Goal: Task Accomplishment & Management: Use online tool/utility

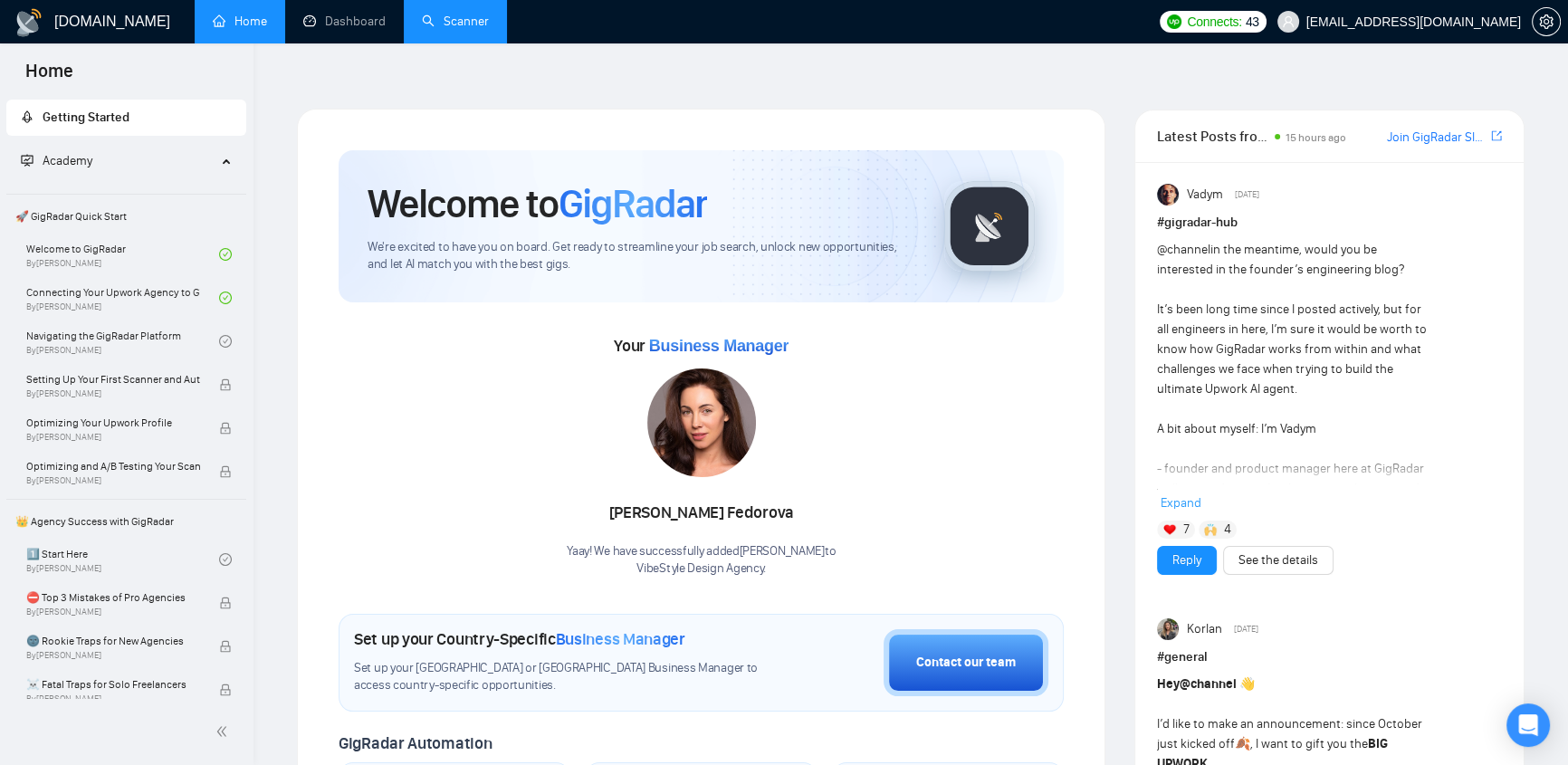
click at [471, 21] on link "Scanner" at bounding box center [456, 22] width 67 height 15
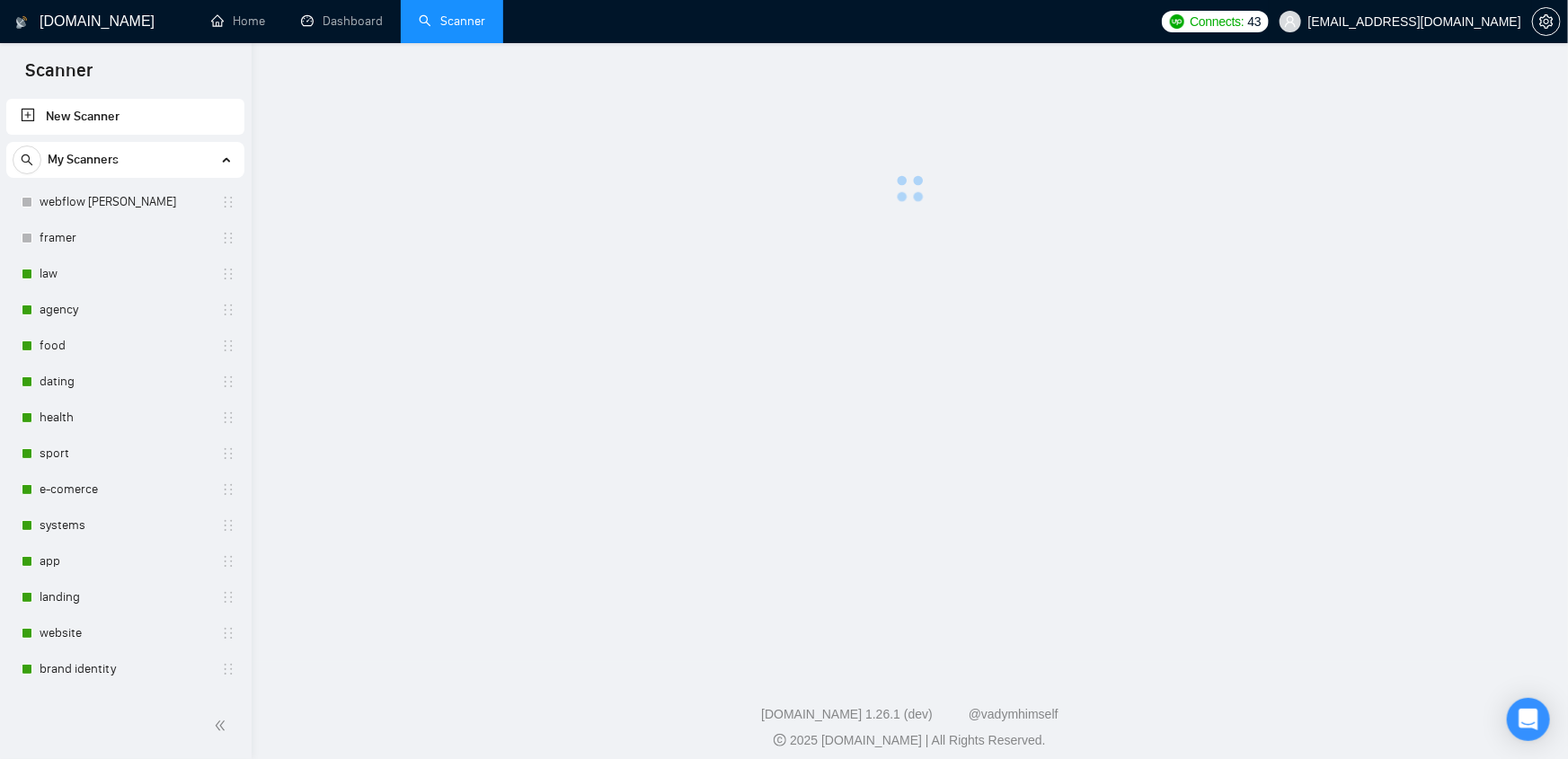
click at [1419, 21] on span "[EMAIL_ADDRESS][DOMAIN_NAME]" at bounding box center [1414, 21] width 213 height 0
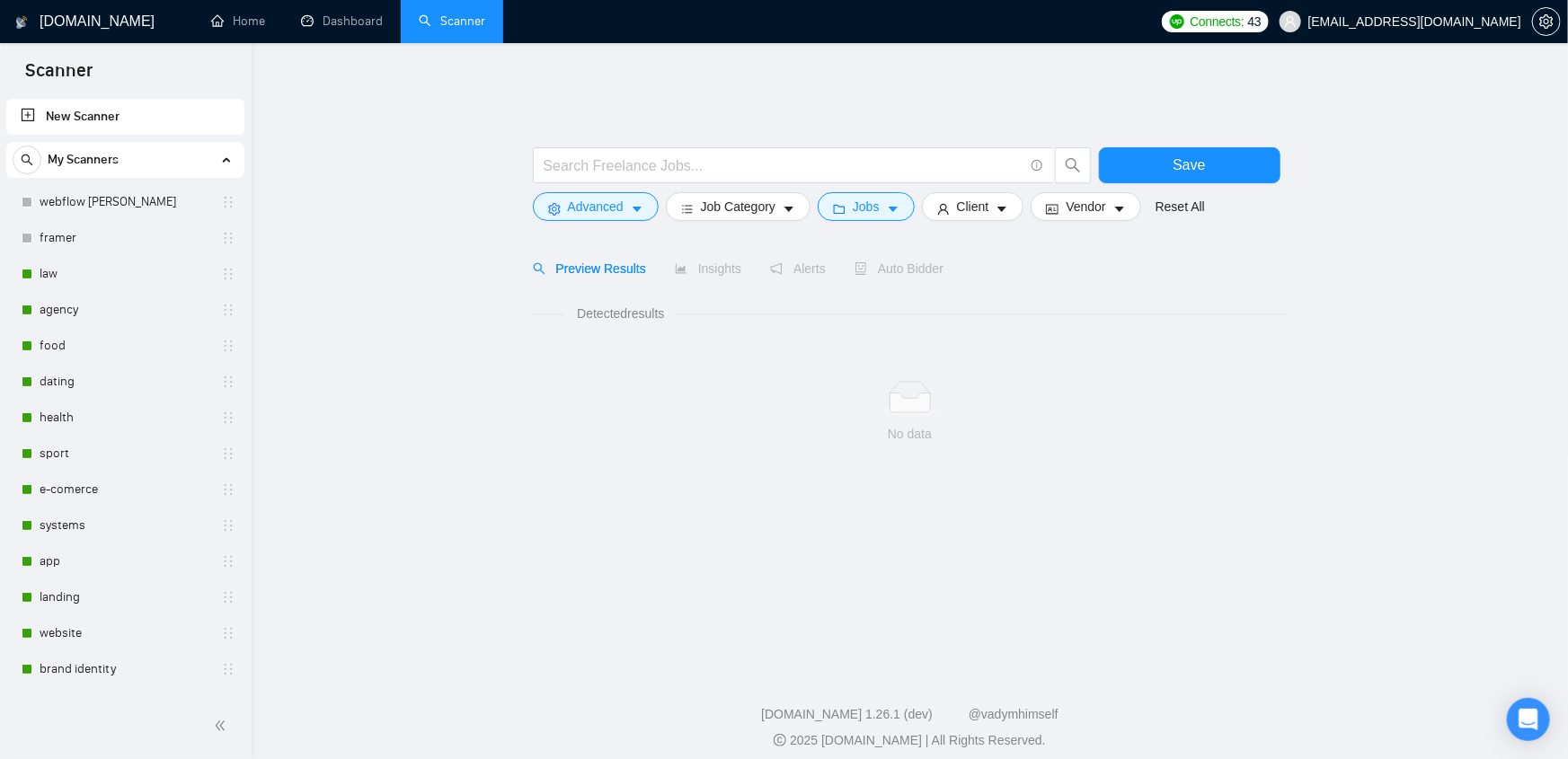
click at [1424, 21] on span "[EMAIL_ADDRESS][DOMAIN_NAME]" at bounding box center [1414, 21] width 213 height 0
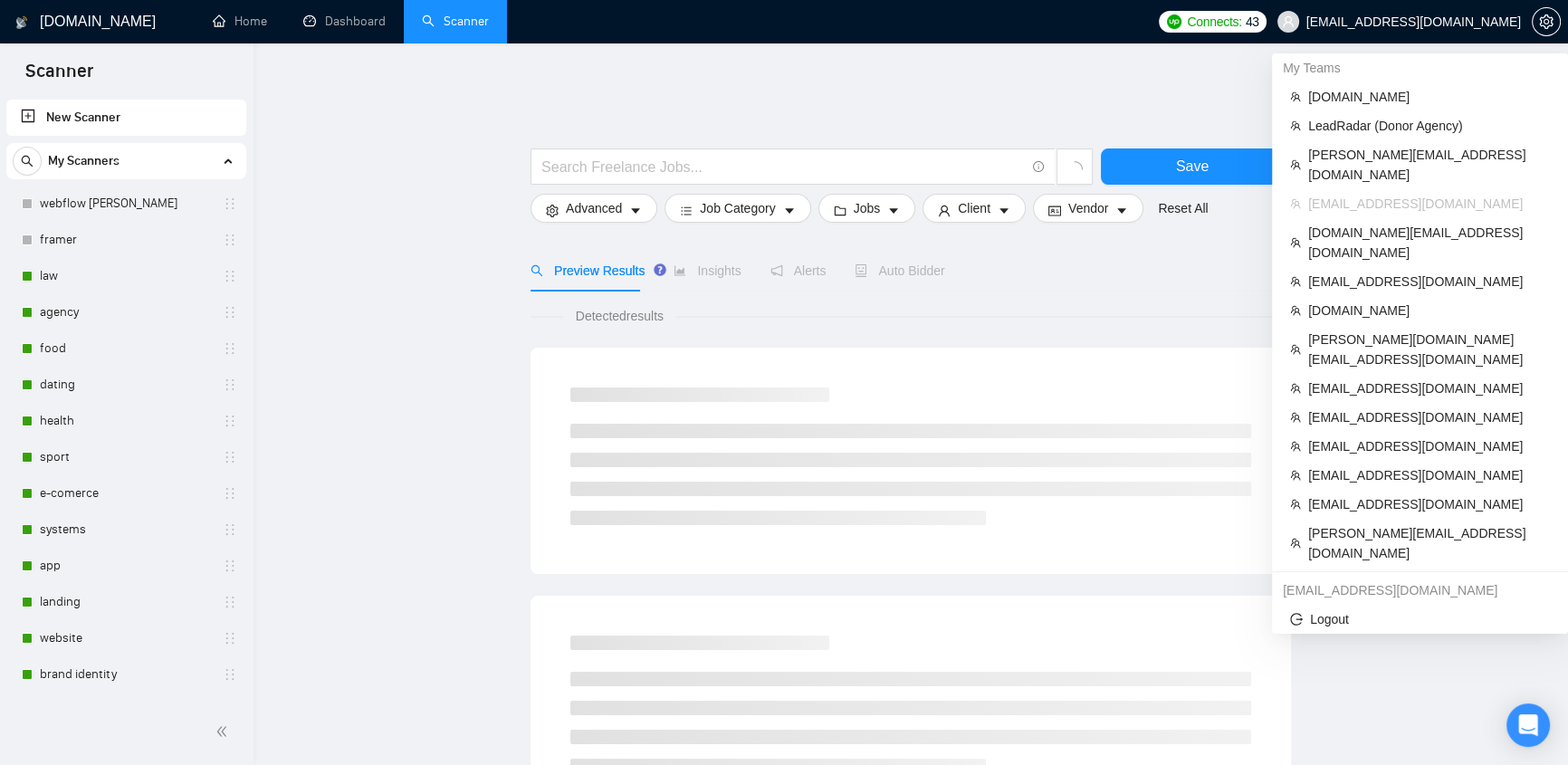
click at [1413, 22] on span "[EMAIL_ADDRESS][DOMAIN_NAME]" at bounding box center [1413, 22] width 214 height 0
click at [1351, 96] on span "[DOMAIN_NAME]" at bounding box center [1429, 96] width 242 height 20
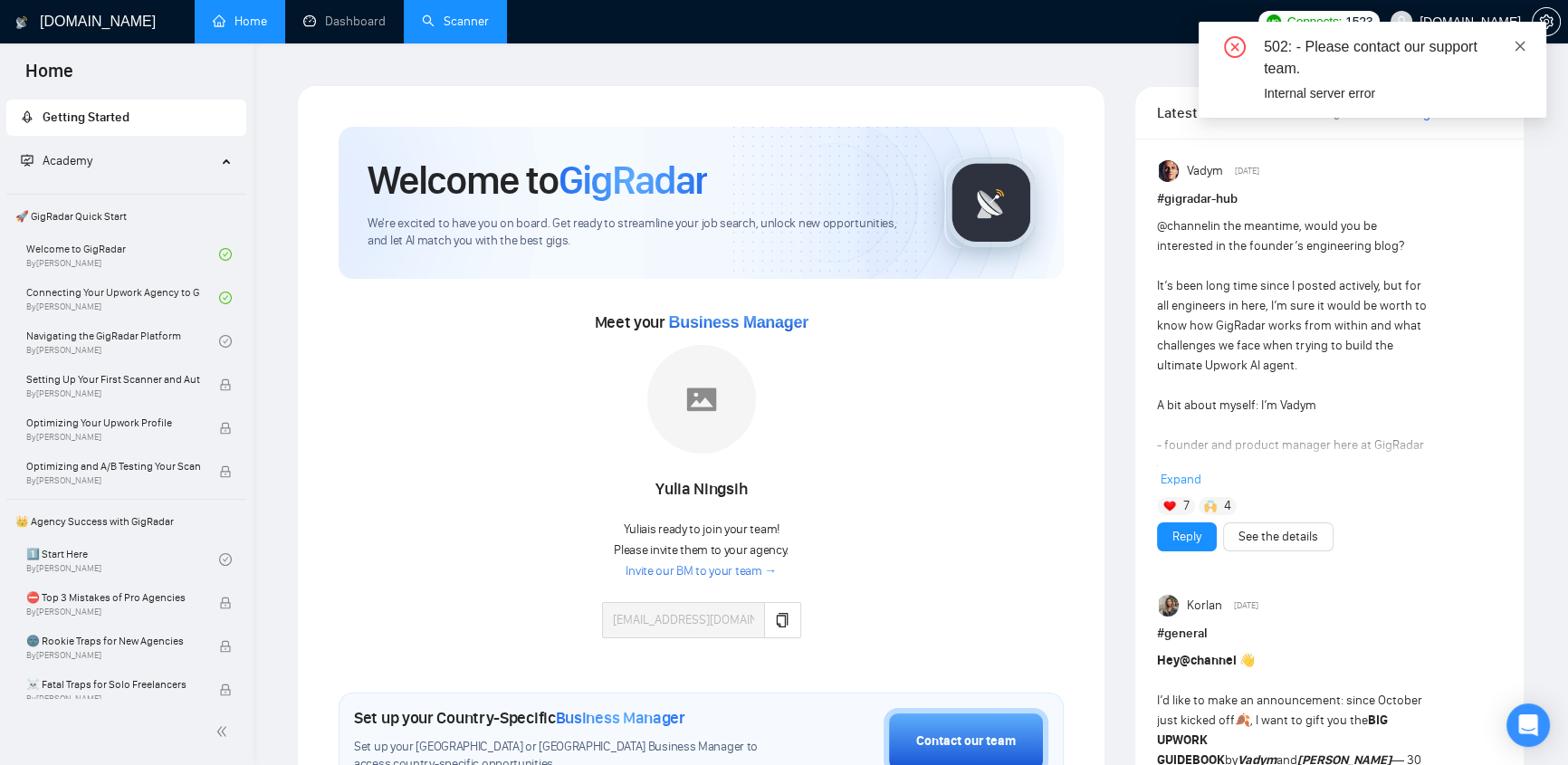
click at [1517, 43] on icon "close" at bounding box center [1520, 46] width 10 height 10
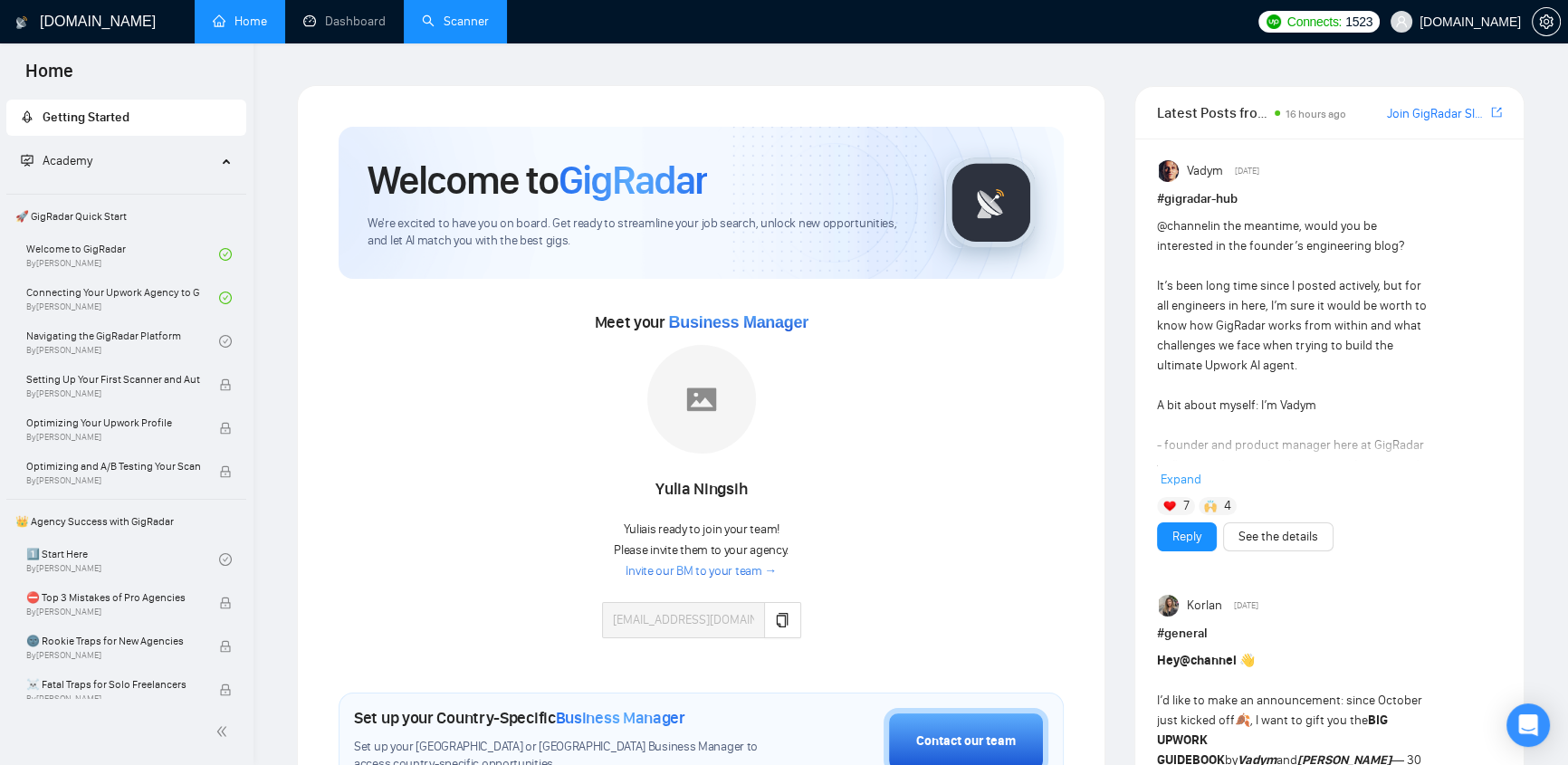
click at [461, 14] on link "Scanner" at bounding box center [456, 22] width 67 height 15
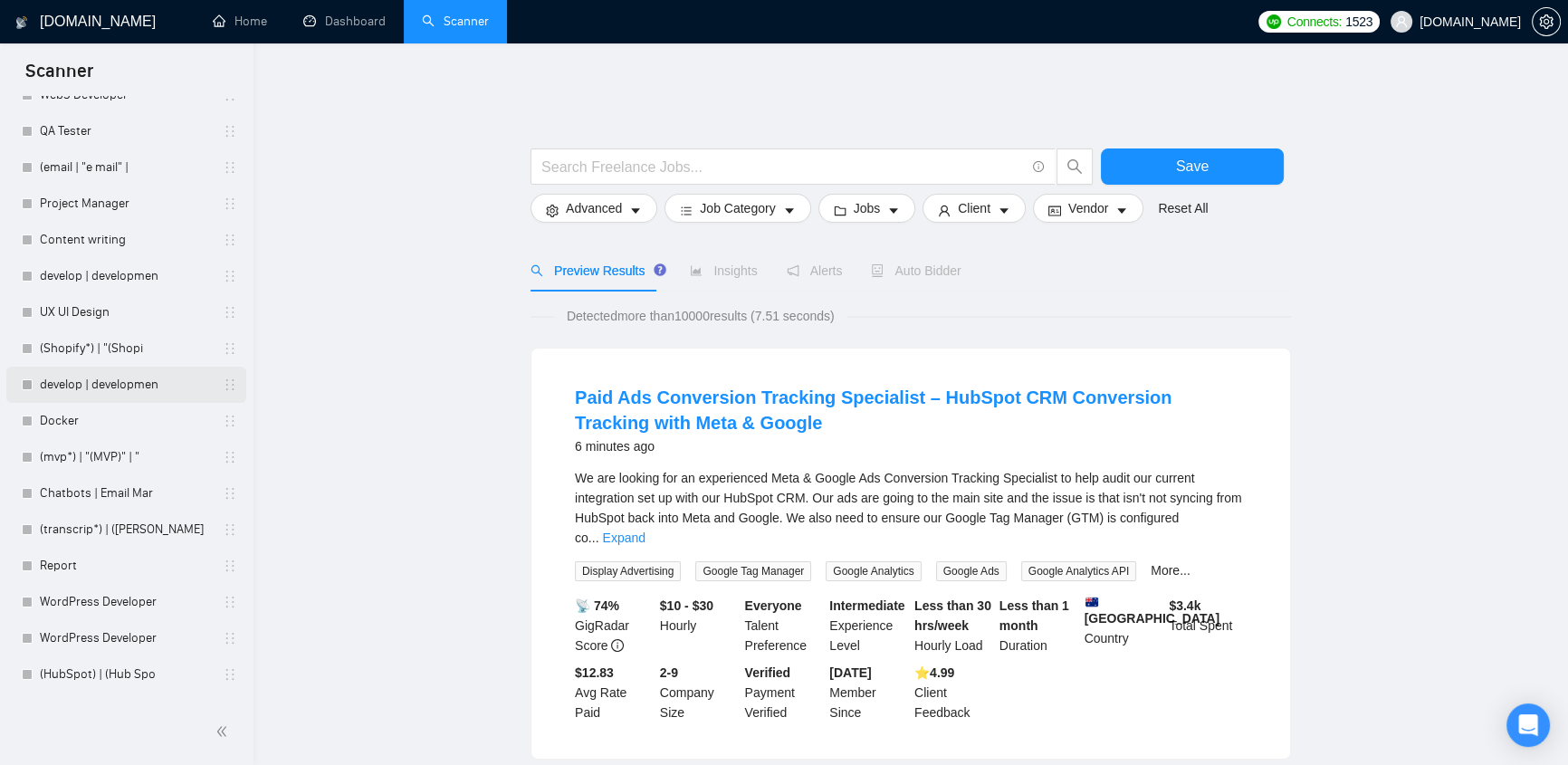
scroll to position [6529, 0]
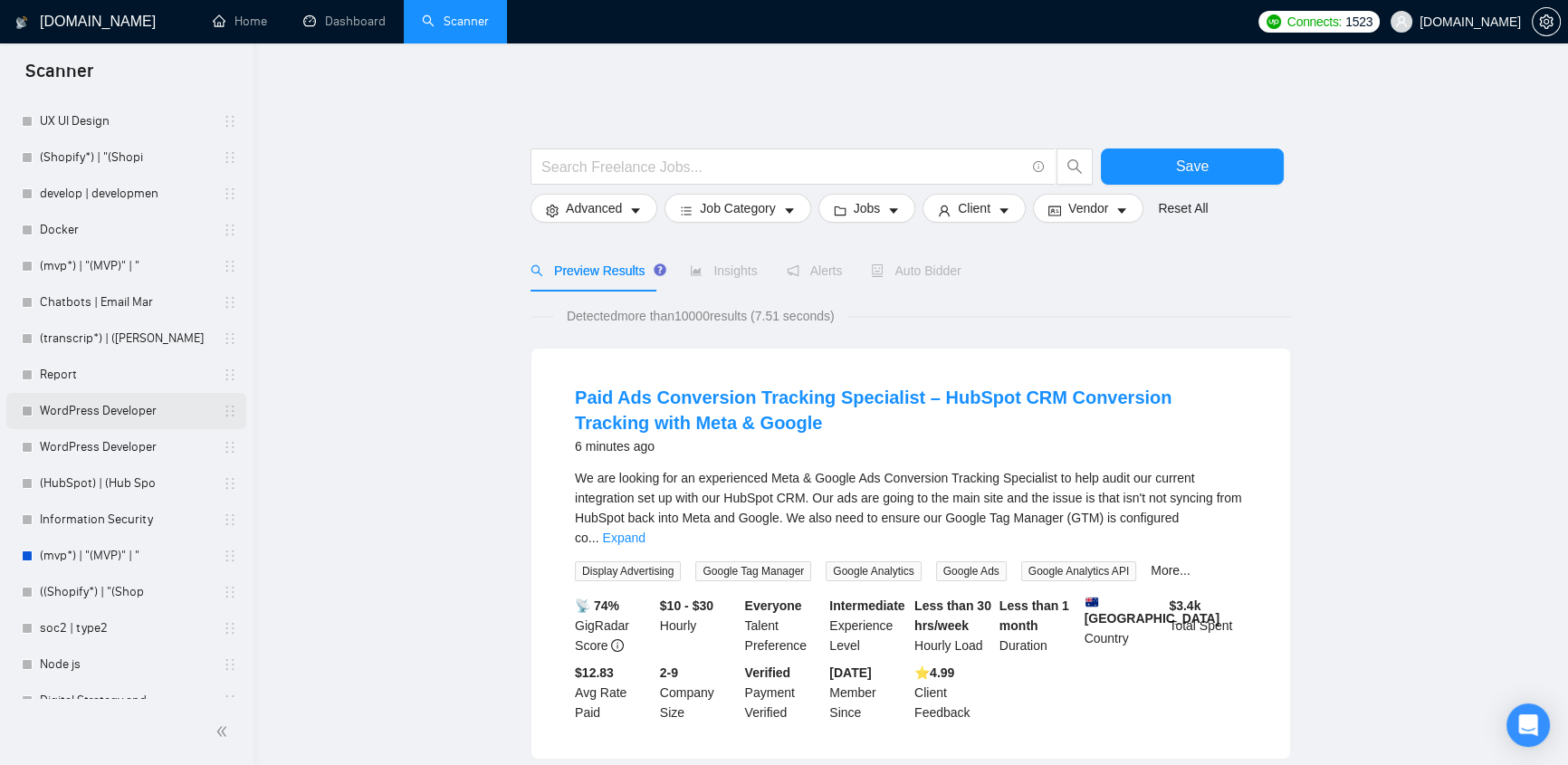
click at [125, 411] on link "WordPress Developer" at bounding box center [126, 411] width 172 height 37
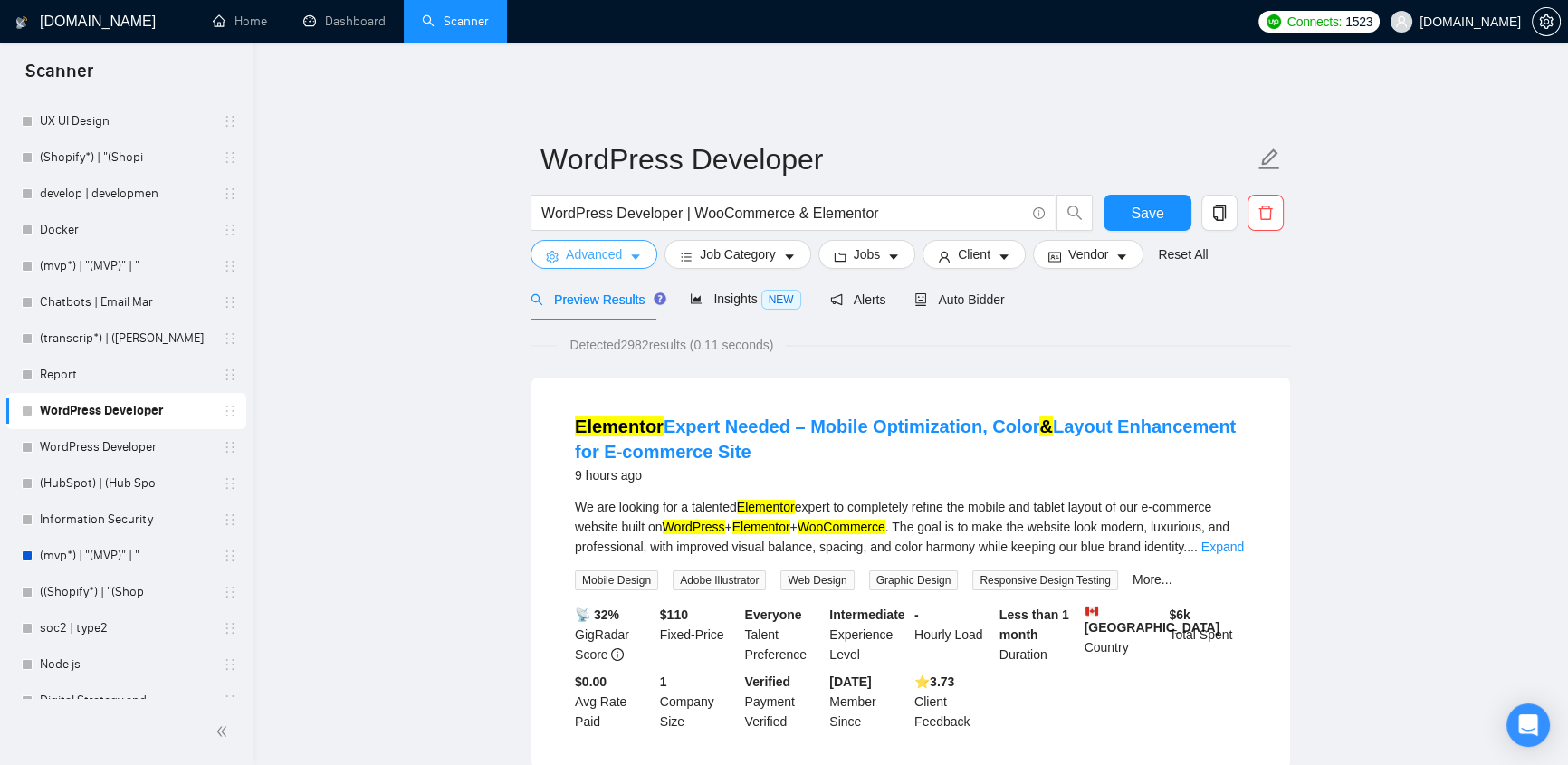
click at [593, 244] on span "Advanced" at bounding box center [593, 254] width 56 height 20
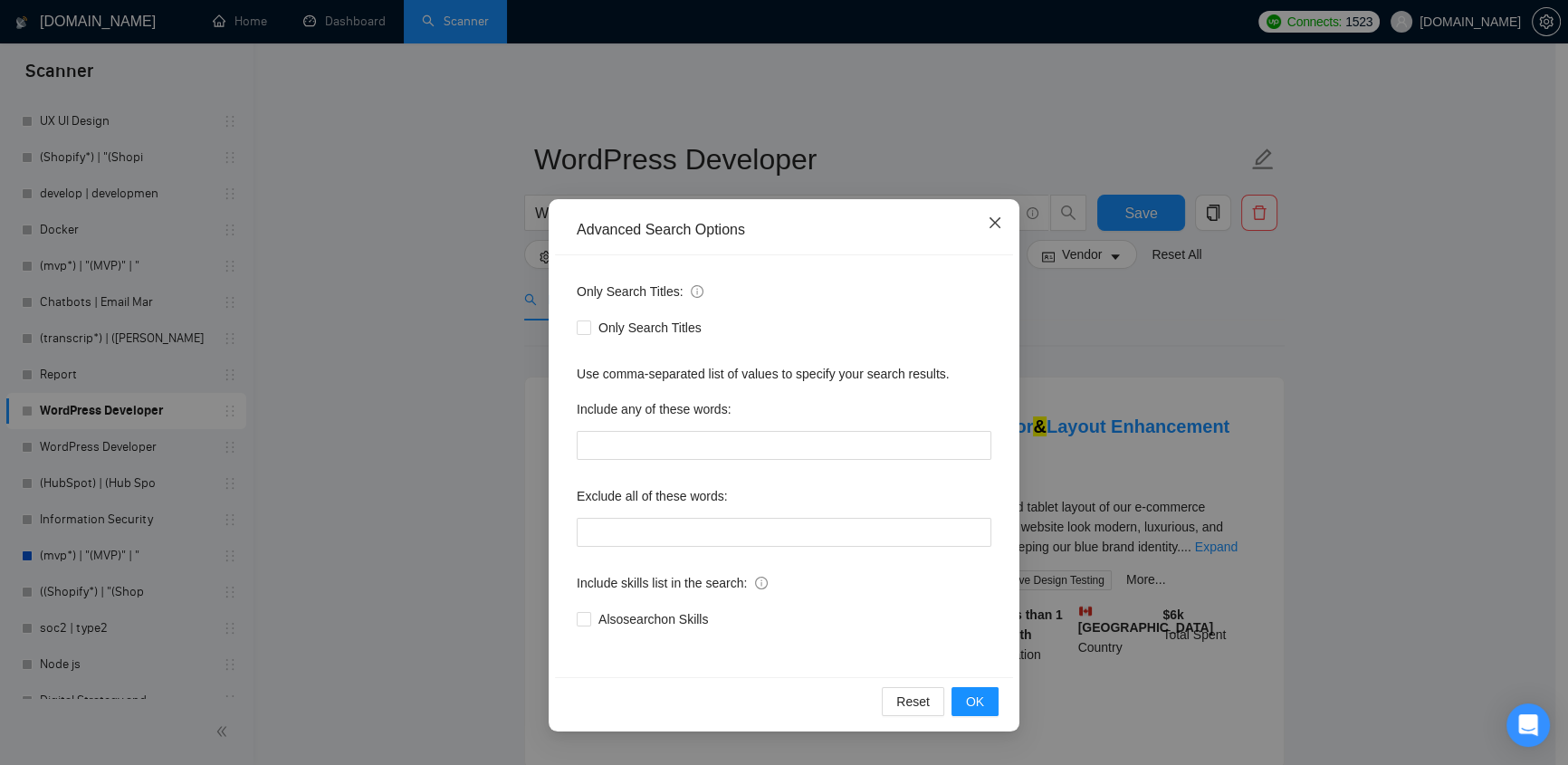
click at [1000, 223] on icon "close" at bounding box center [994, 222] width 14 height 14
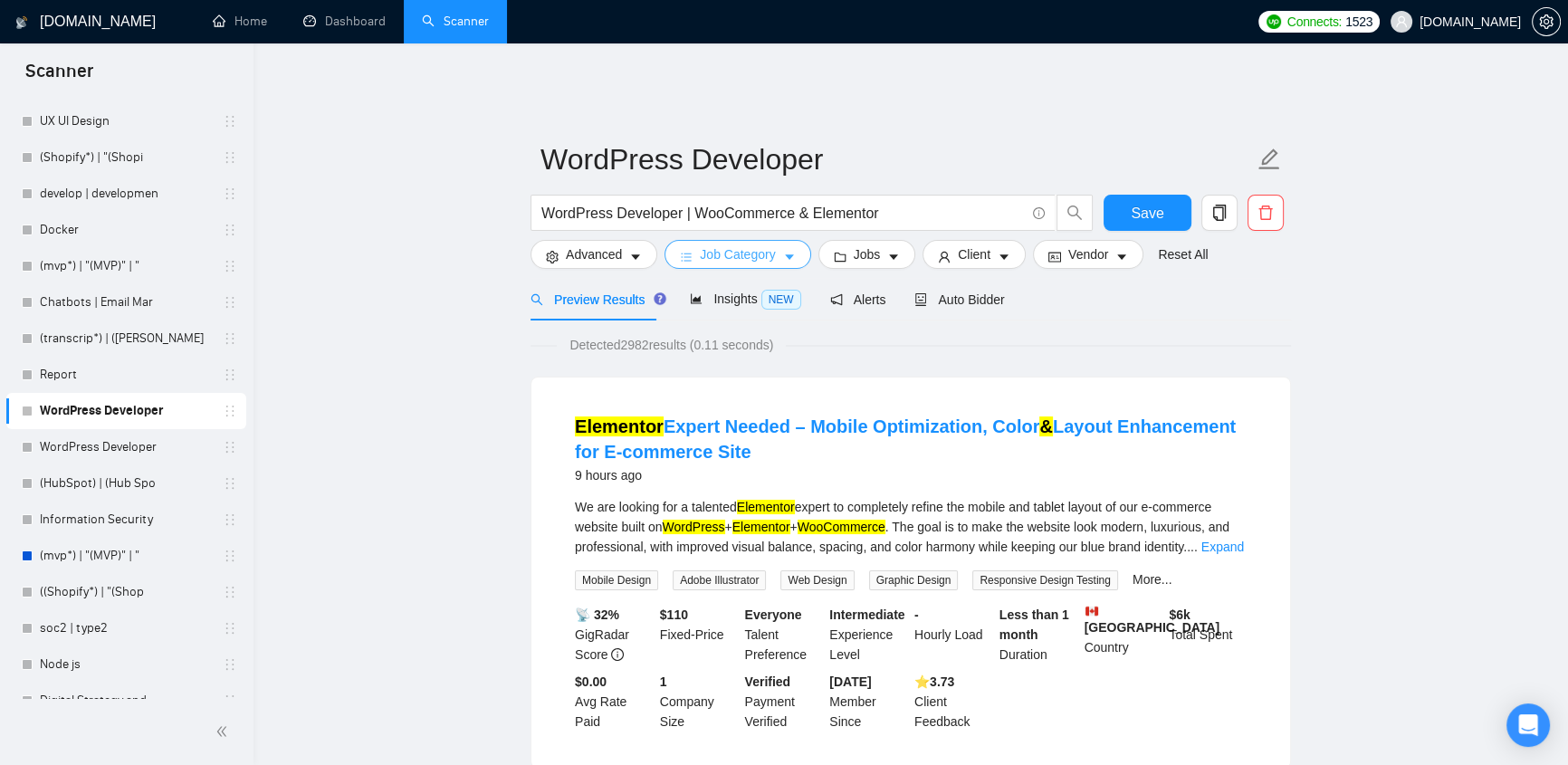
click at [770, 248] on span "Job Category" at bounding box center [738, 254] width 75 height 20
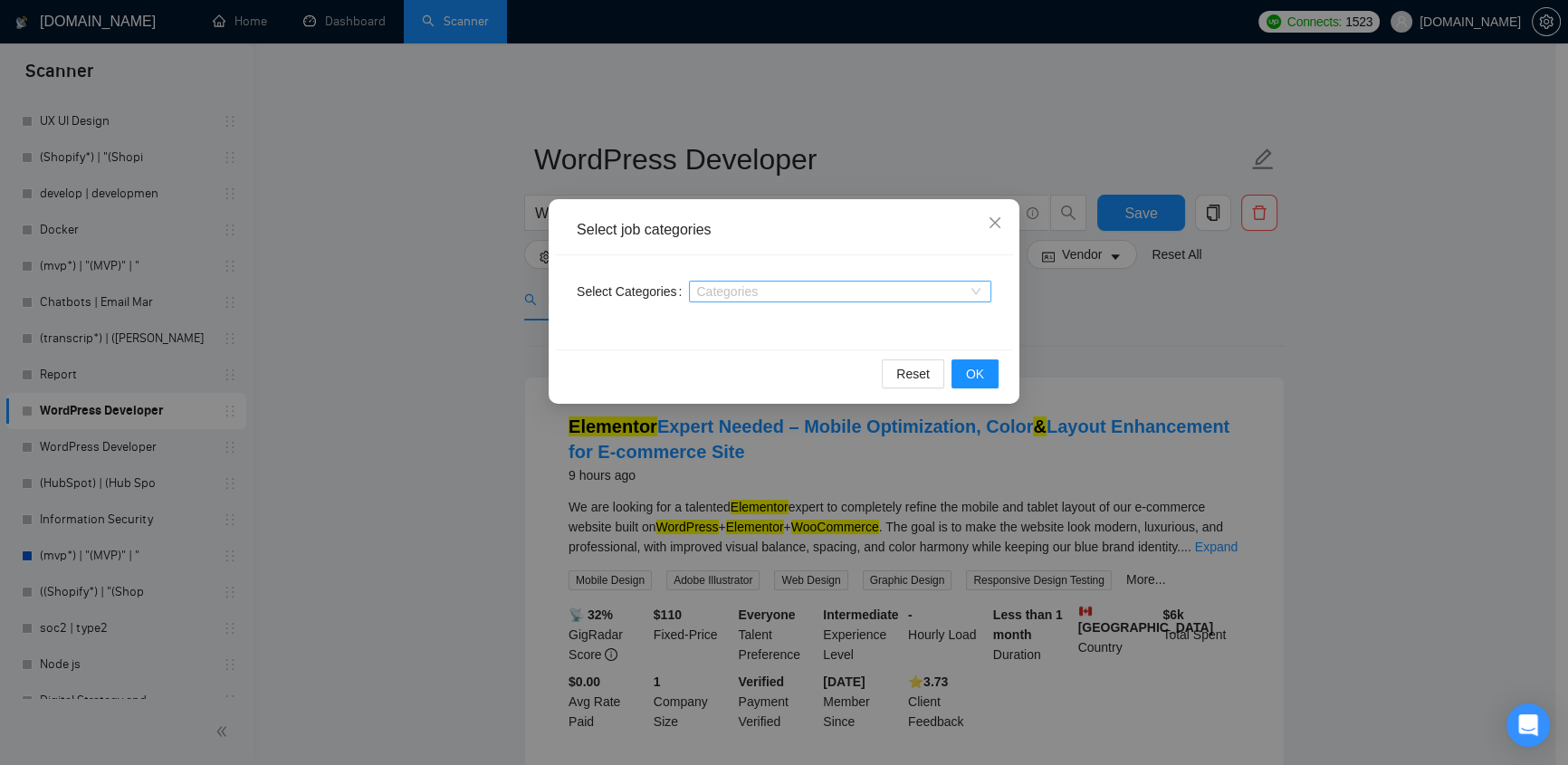
click at [842, 289] on div at bounding box center [831, 291] width 275 height 14
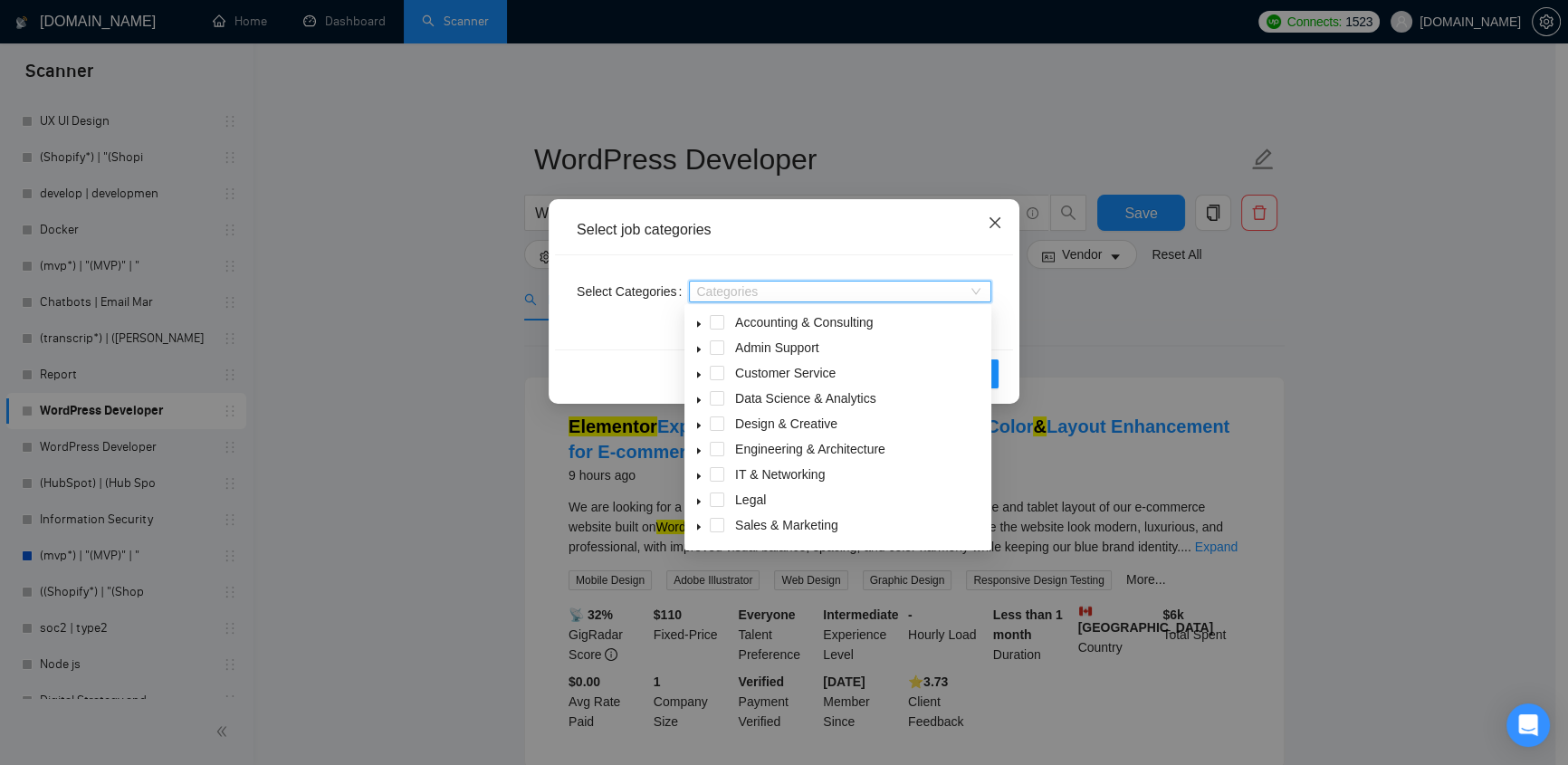
click at [1004, 216] on span "Close" at bounding box center [995, 224] width 49 height 49
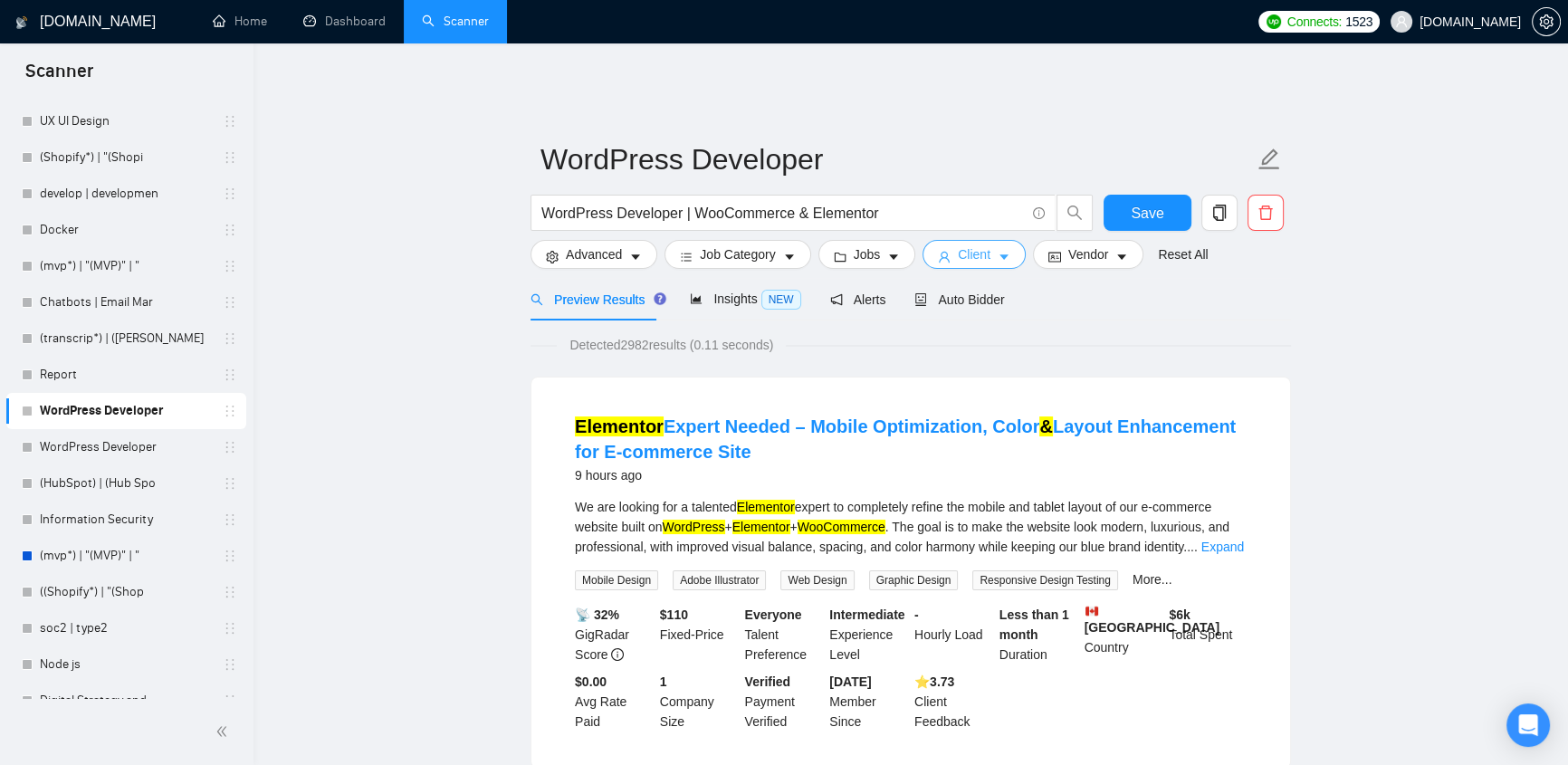
click at [938, 251] on icon "user" at bounding box center [945, 257] width 13 height 13
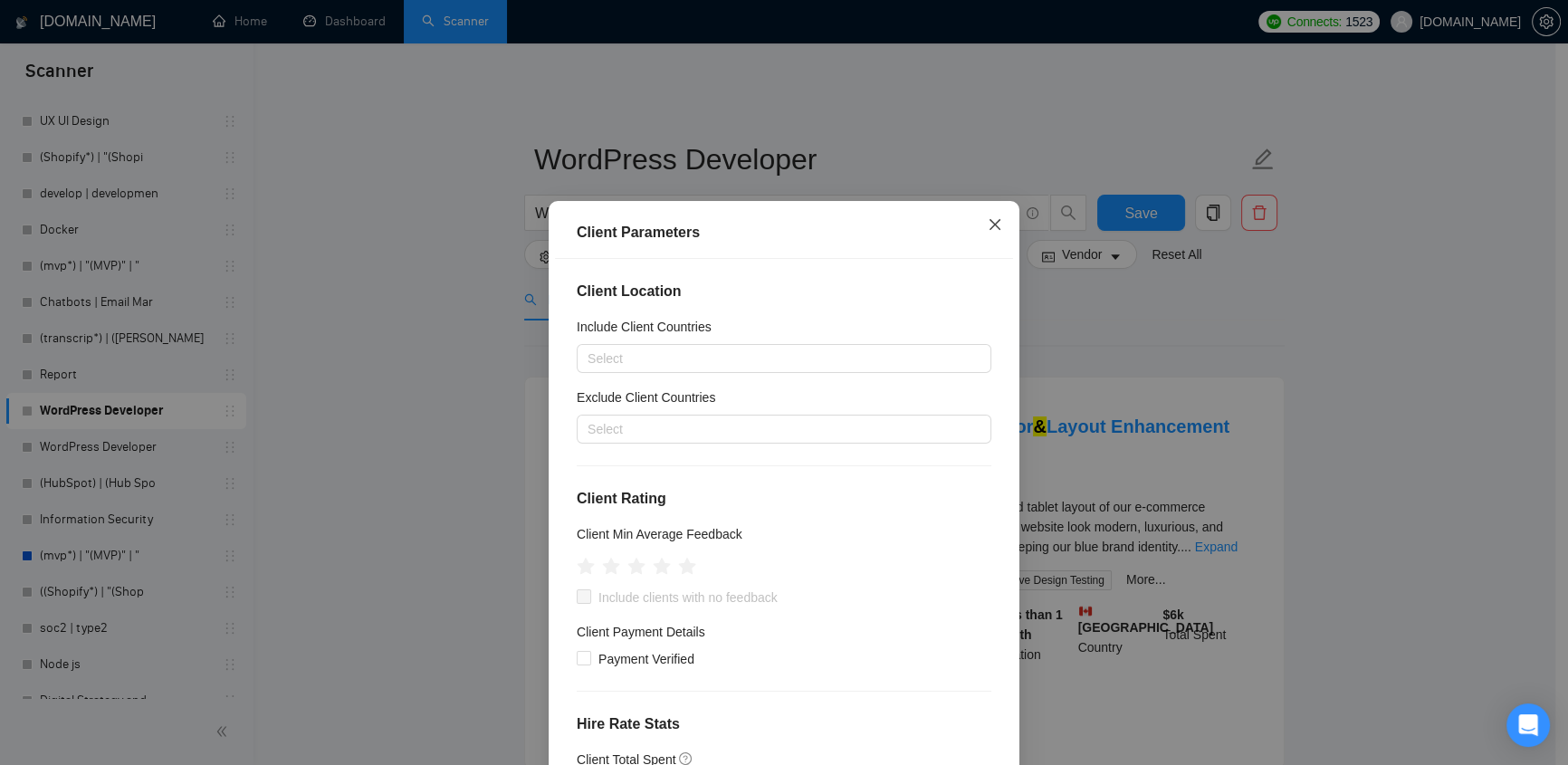
click at [988, 221] on icon "close" at bounding box center [994, 224] width 14 height 14
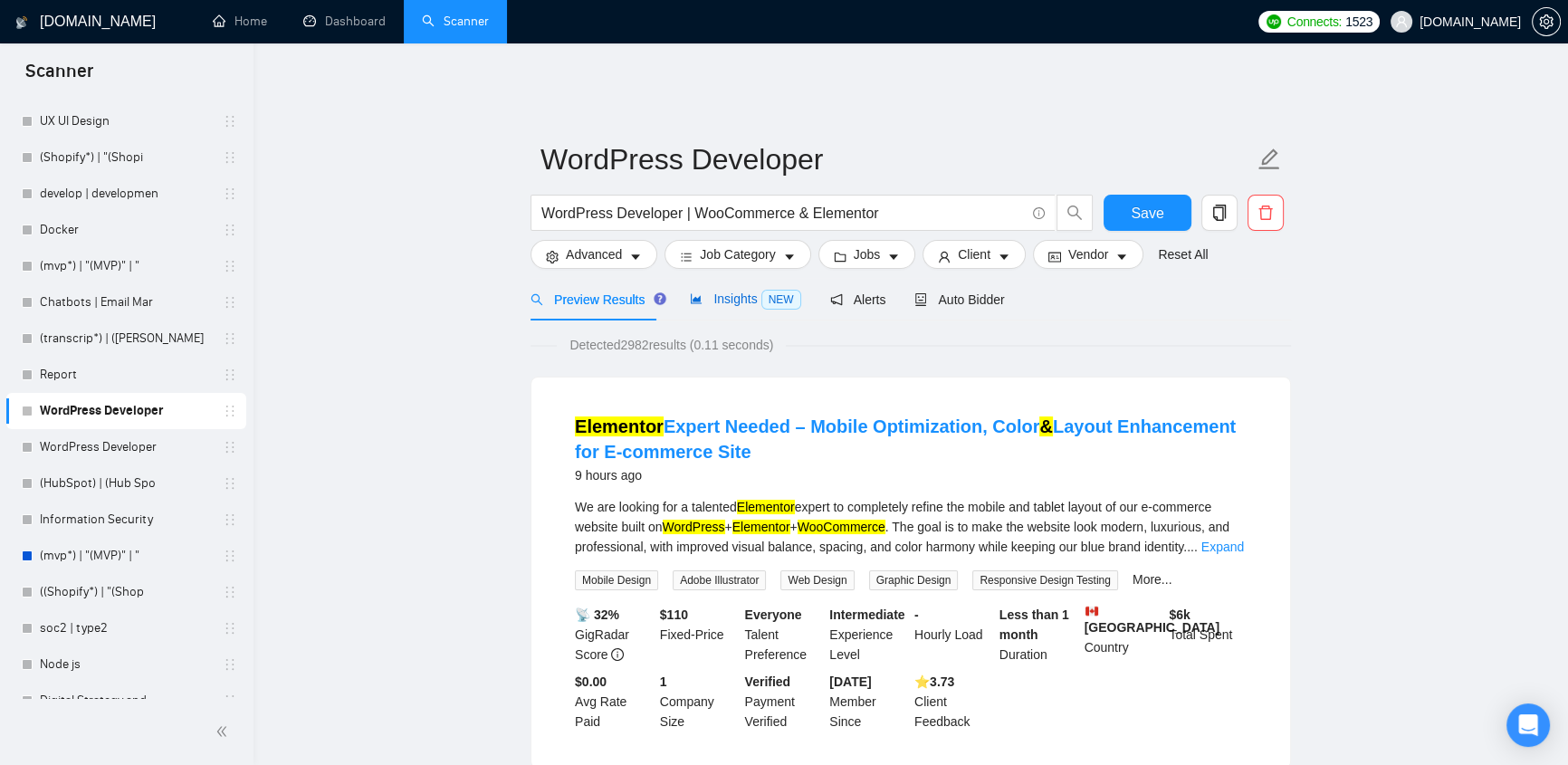
click at [723, 291] on span "Insights NEW" at bounding box center [745, 298] width 110 height 14
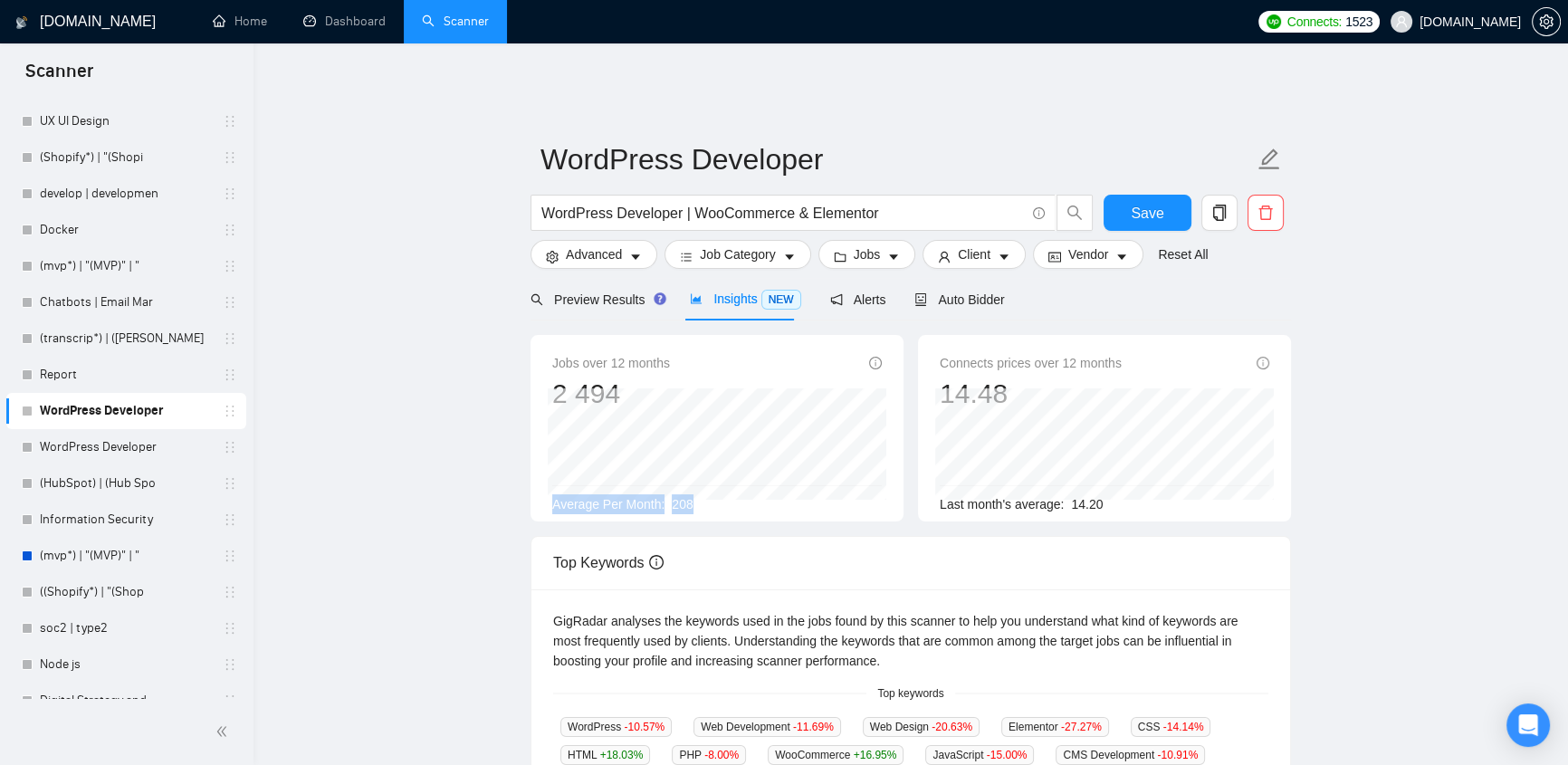
click at [595, 479] on div "Jobs over 12 months 2 494 Average Per Month: 208" at bounding box center [717, 434] width 330 height 161
click at [719, 501] on div "Average Per Month: 208" at bounding box center [717, 504] width 330 height 20
click at [844, 292] on span "Alerts" at bounding box center [858, 299] width 56 height 14
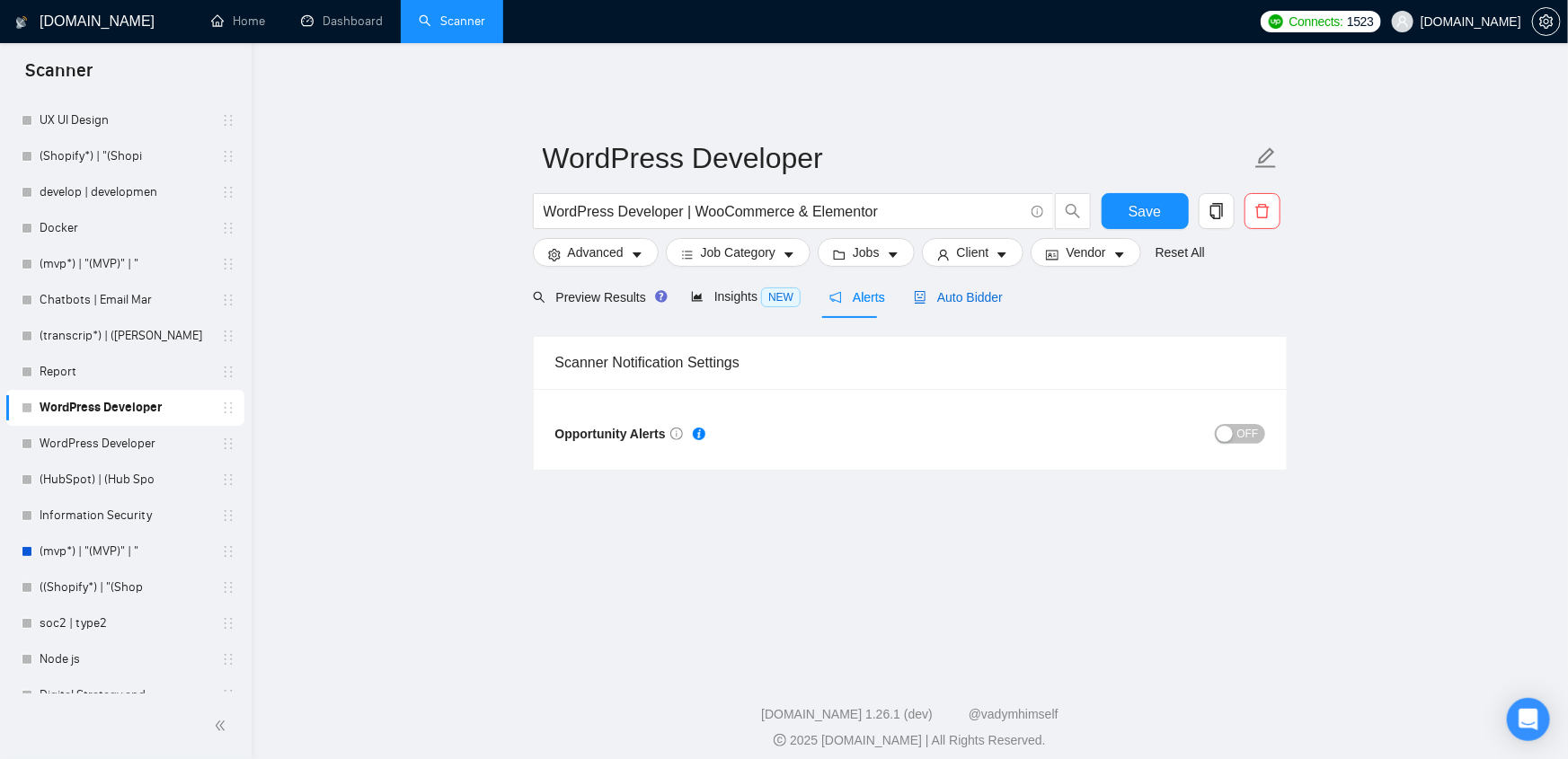
click at [960, 291] on span "Auto Bidder" at bounding box center [958, 296] width 89 height 14
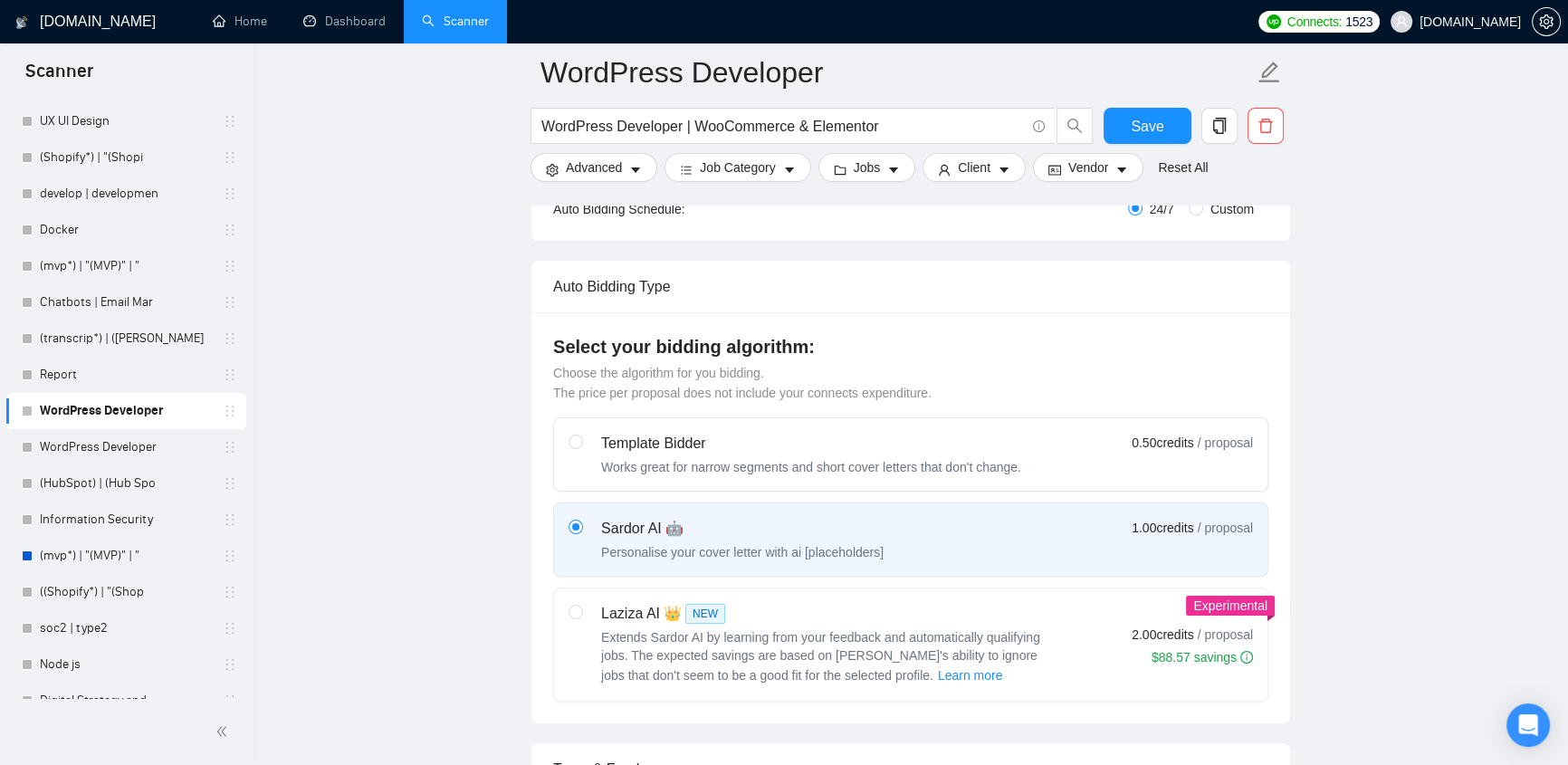
scroll to position [768, 0]
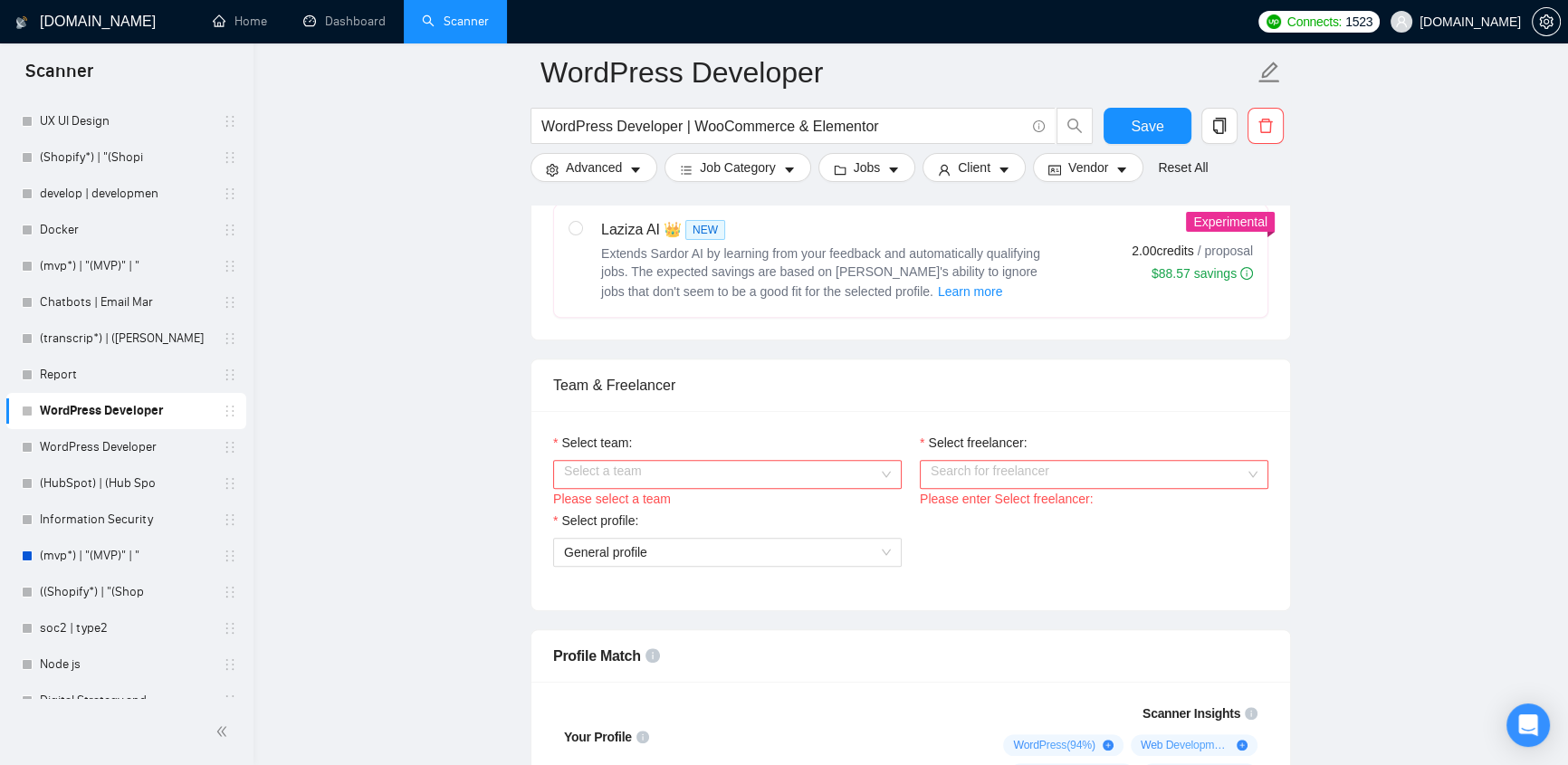
click at [702, 467] on input "Select team:" at bounding box center [721, 474] width 315 height 27
click at [996, 442] on div "Select freelancer:" at bounding box center [1094, 446] width 348 height 27
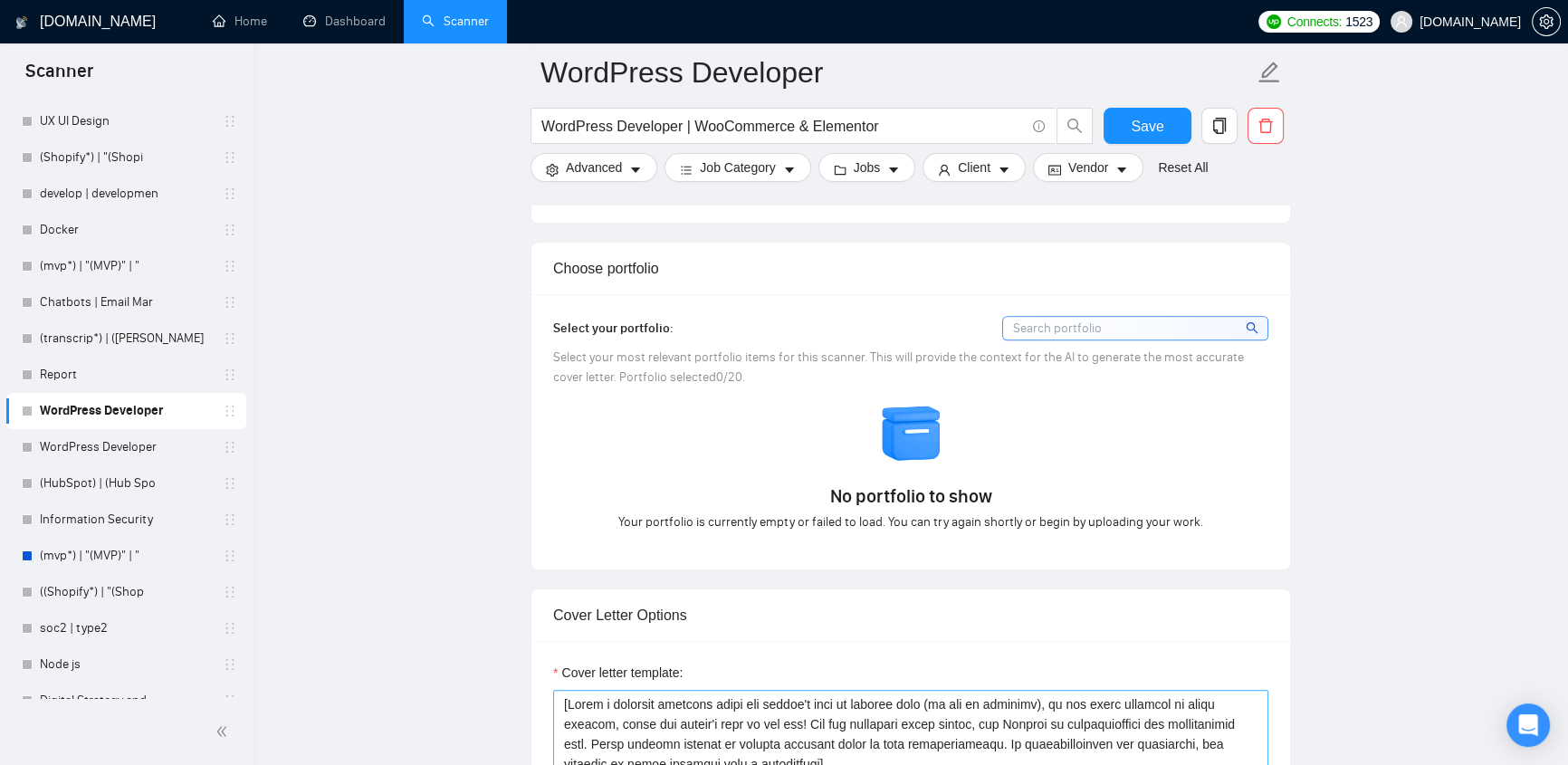
scroll to position [1920, 0]
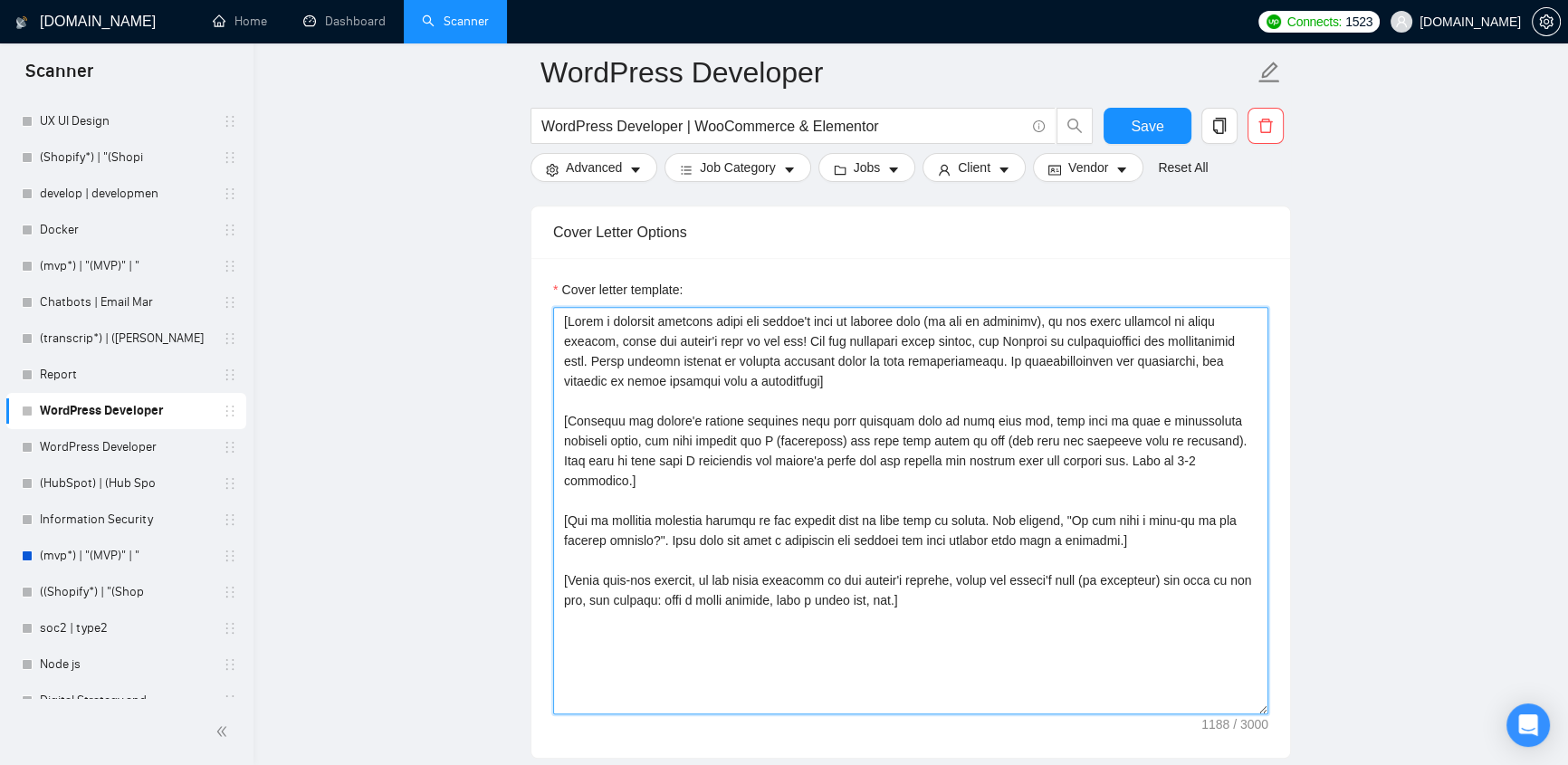
drag, startPoint x: 794, startPoint y: 463, endPoint x: 934, endPoint y: 578, distance: 181.2
click at [934, 578] on textarea "Cover letter template:" at bounding box center [911, 510] width 715 height 407
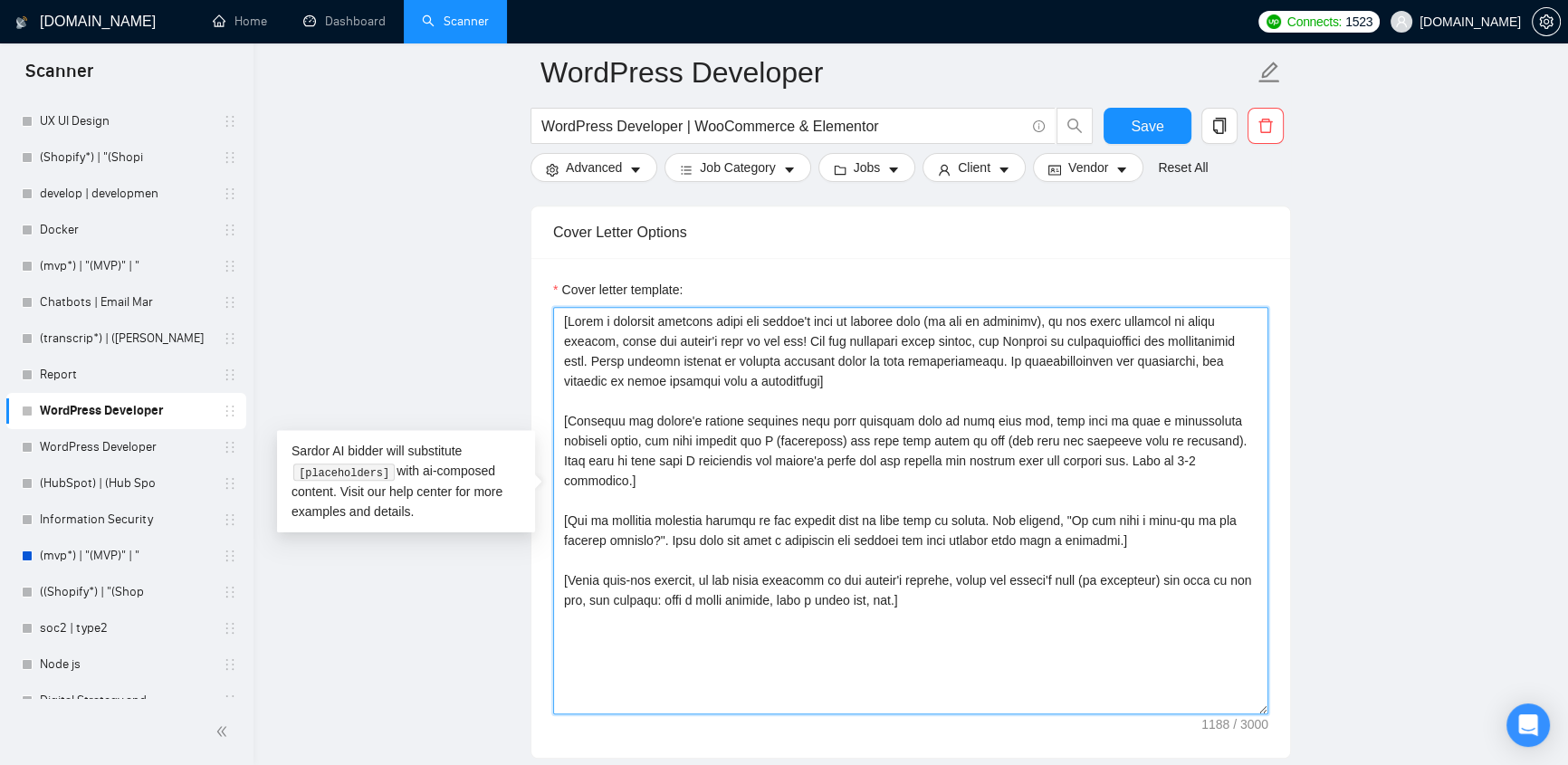
click at [922, 579] on textarea "Cover letter template:" at bounding box center [911, 510] width 715 height 407
drag, startPoint x: 931, startPoint y: 567, endPoint x: 563, endPoint y: 309, distance: 449.4
click at [557, 307] on textarea "Cover letter template:" at bounding box center [911, 510] width 715 height 407
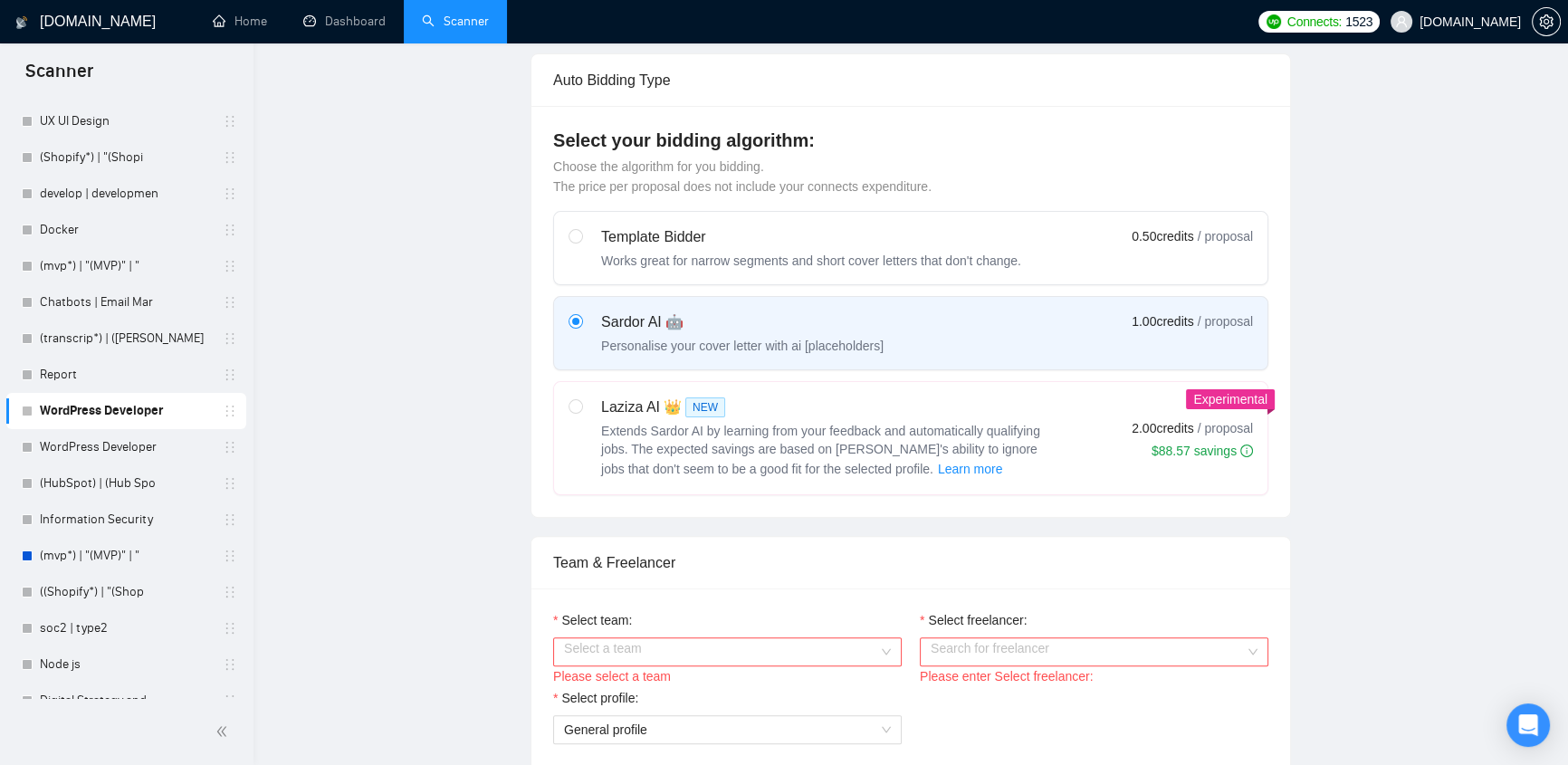
scroll to position [0, 0]
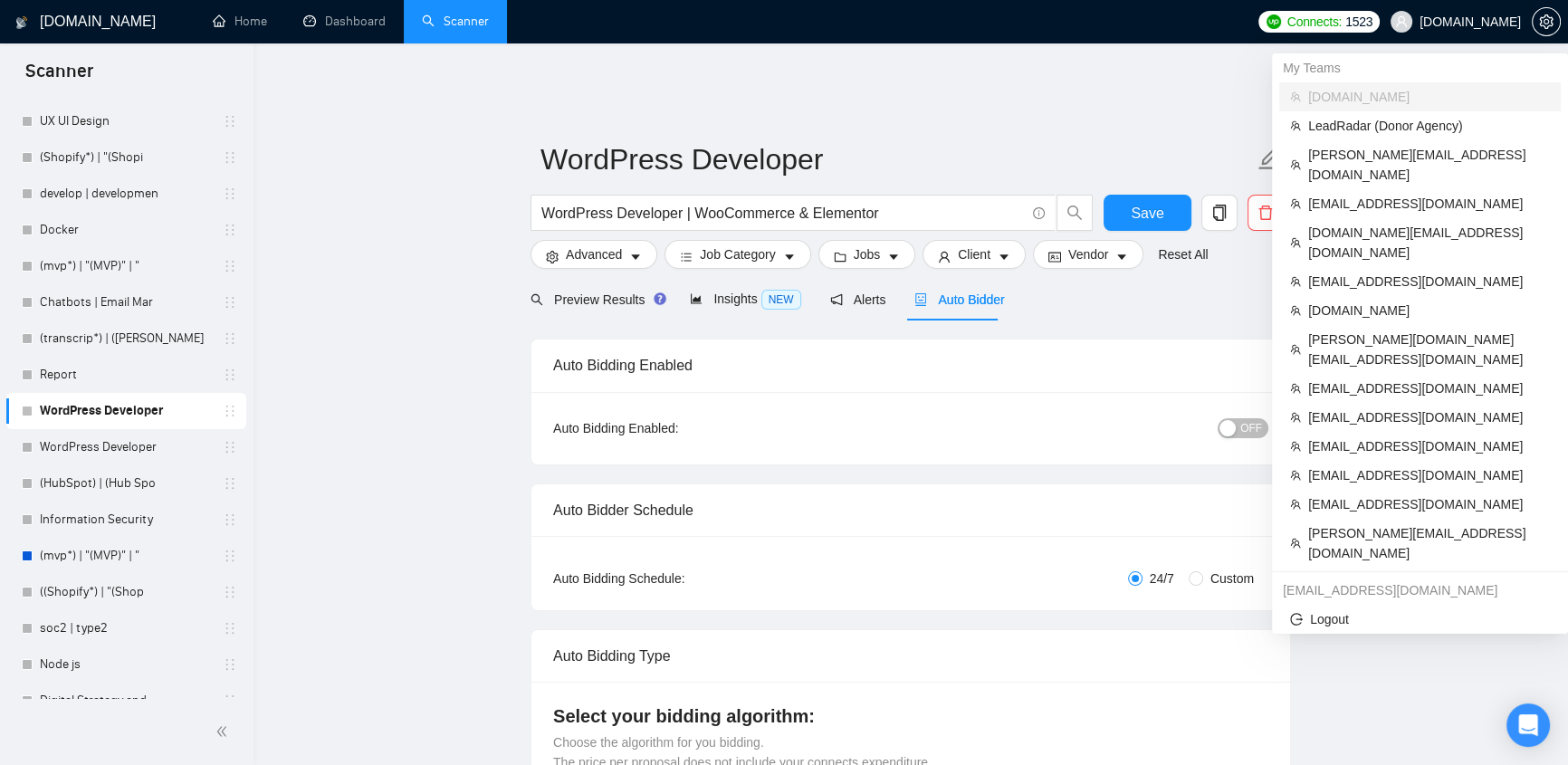
click at [1466, 22] on span "[DOMAIN_NAME]" at bounding box center [1470, 22] width 101 height 0
click at [1375, 194] on span "[EMAIL_ADDRESS][DOMAIN_NAME]" at bounding box center [1429, 203] width 242 height 20
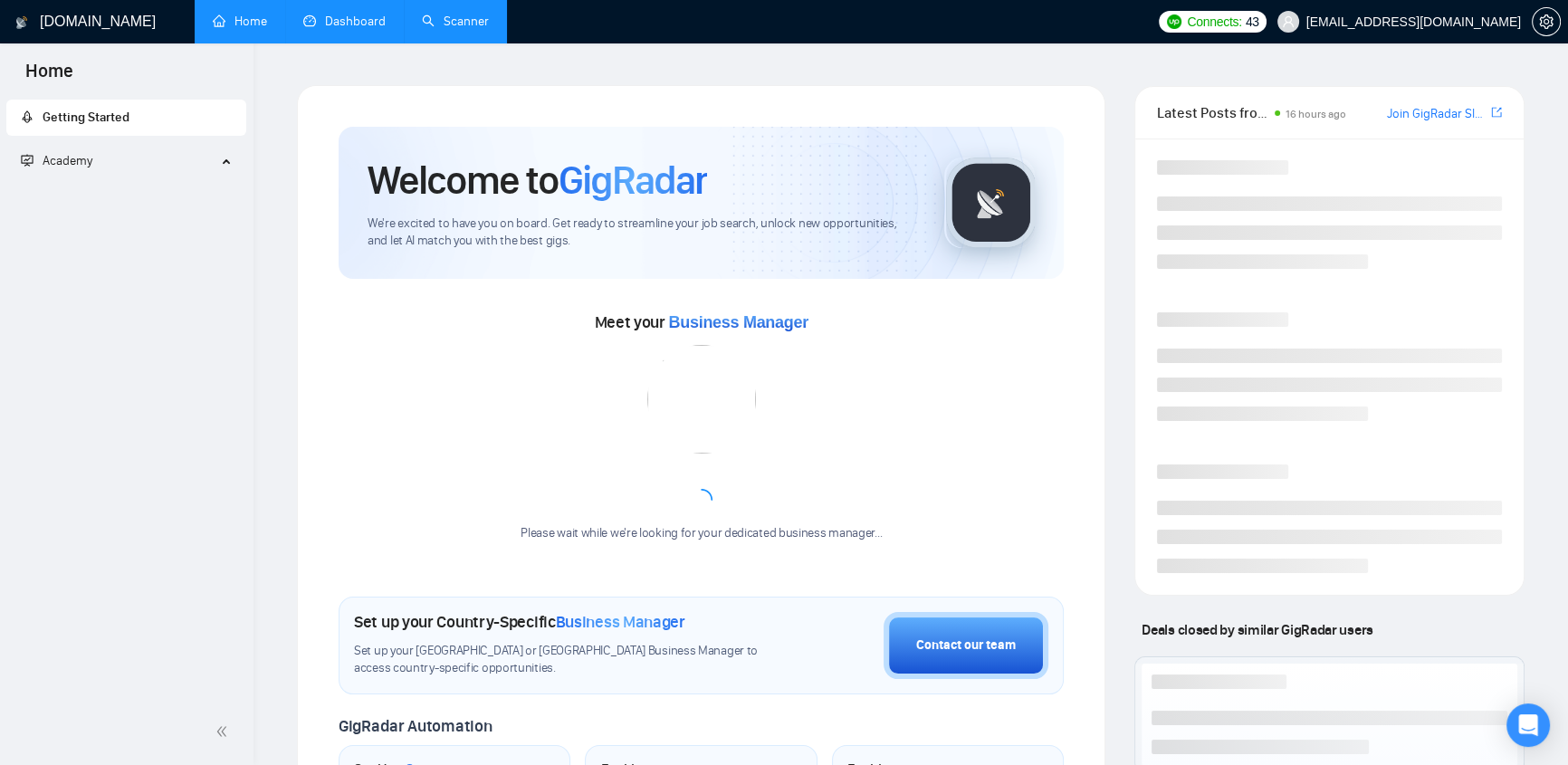
click at [370, 21] on link "Dashboard" at bounding box center [344, 22] width 82 height 15
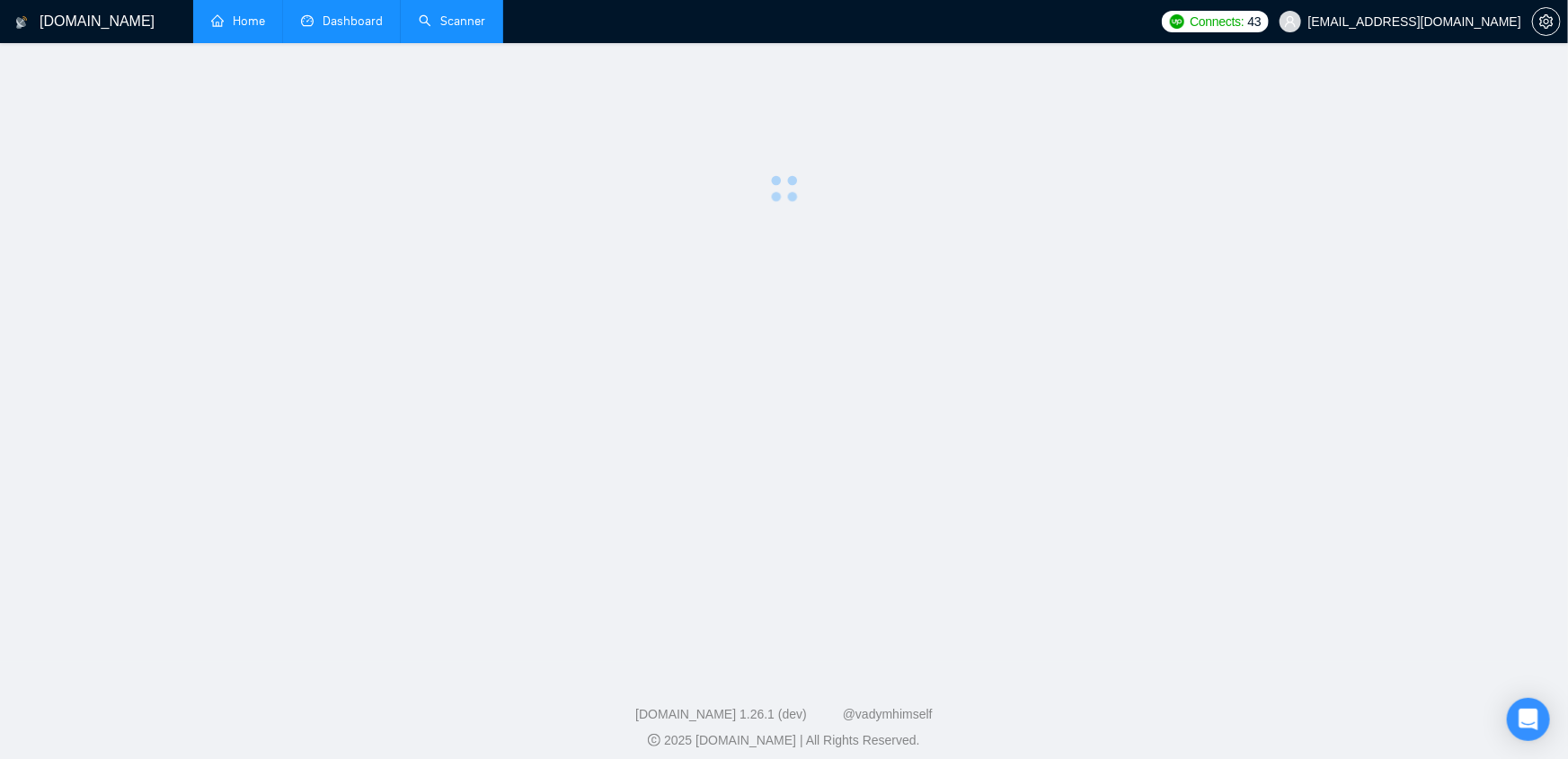
click at [369, 18] on span "Dashboard" at bounding box center [352, 21] width 60 height 15
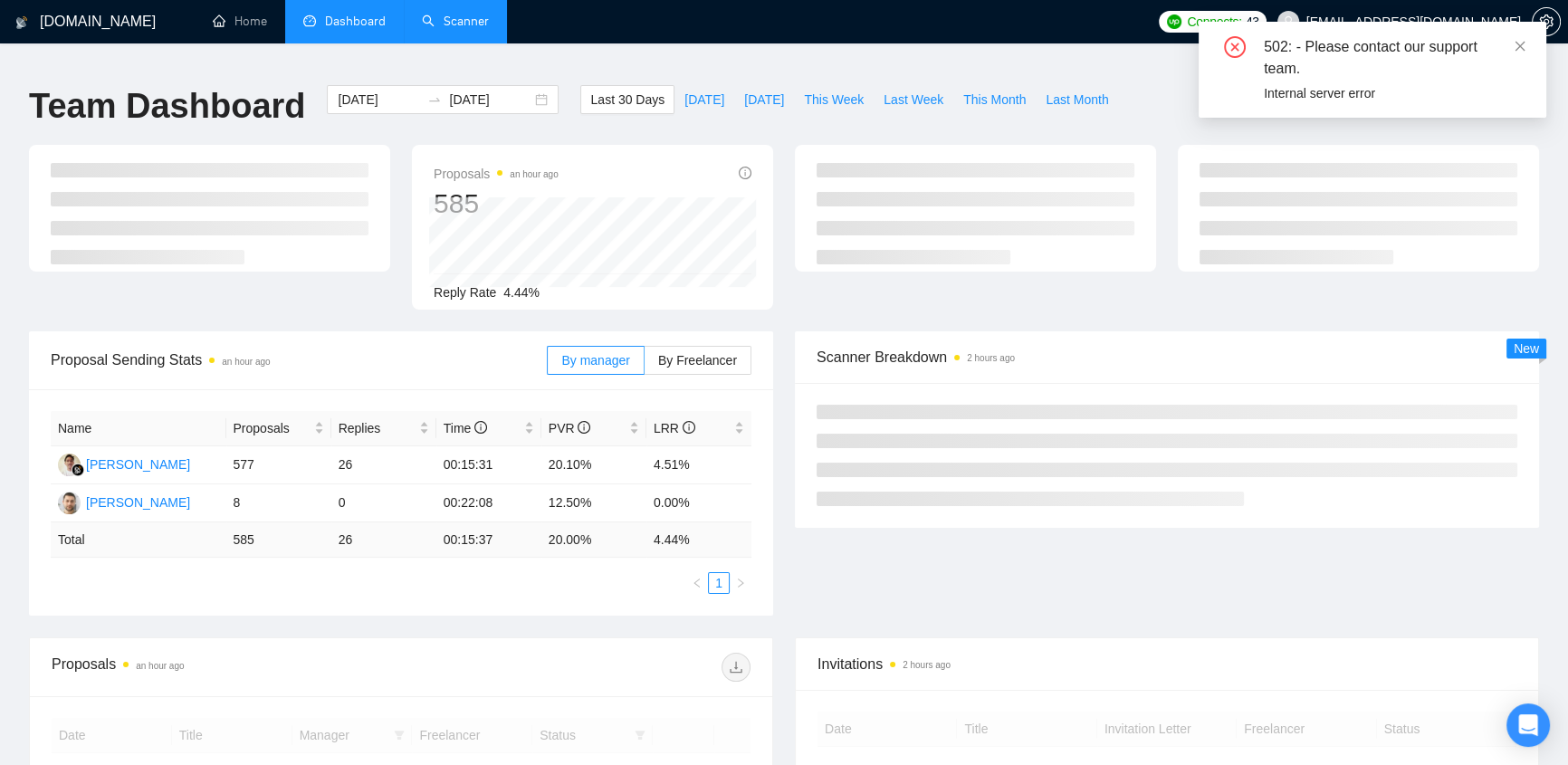
click at [1508, 40] on div "502: - Please contact our support team." at bounding box center [1394, 58] width 261 height 43
click at [1516, 44] on icon "close" at bounding box center [1520, 47] width 13 height 13
click at [1519, 45] on icon "close" at bounding box center [1520, 46] width 10 height 10
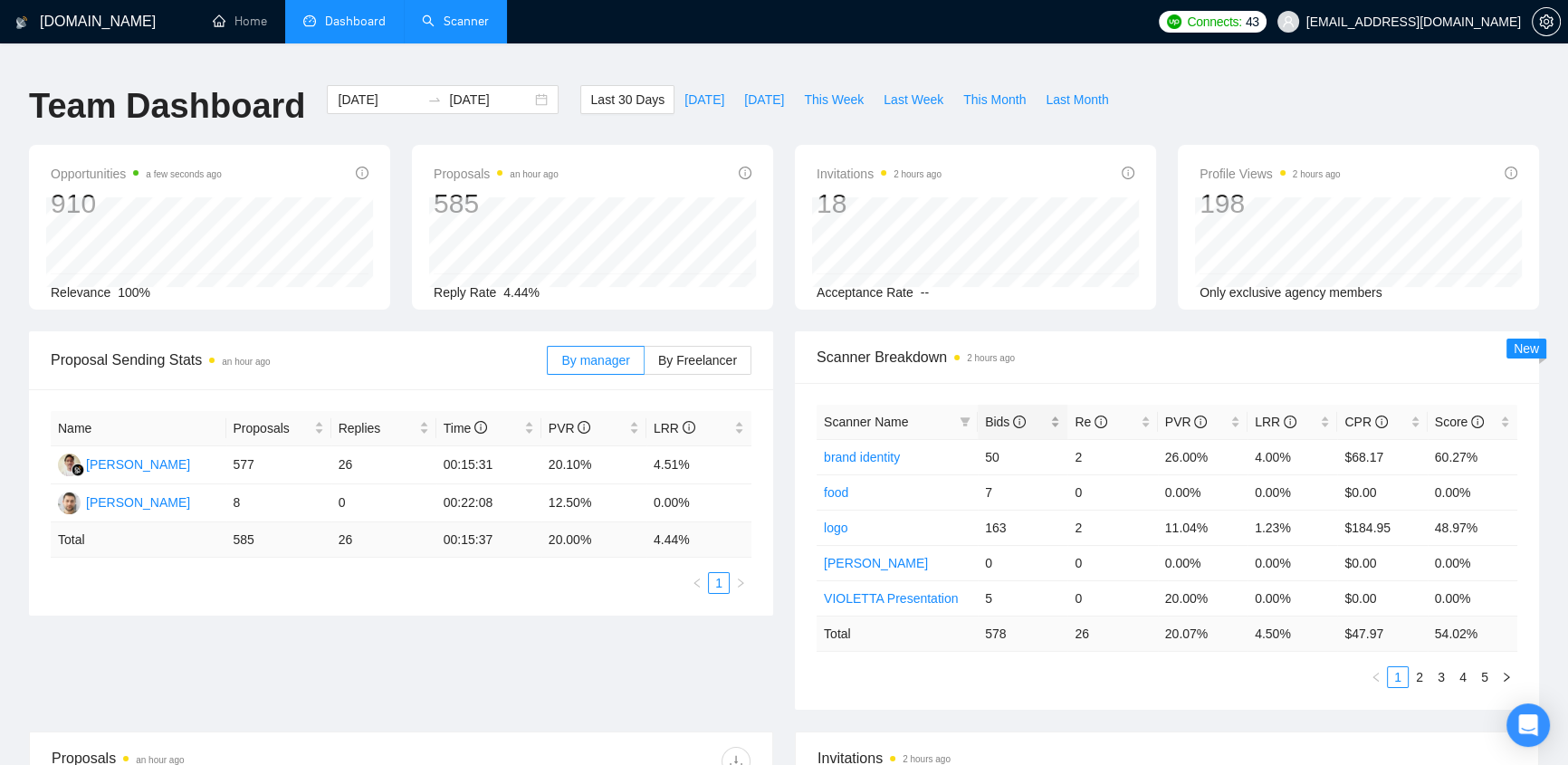
click at [1021, 416] on icon "info-circle" at bounding box center [1019, 422] width 13 height 13
drag, startPoint x: 1307, startPoint y: 591, endPoint x: 1231, endPoint y: 584, distance: 76.3
click at [1231, 584] on tr "agency 4 1 75.00% 25.00% $12.30 44.49%" at bounding box center [1166, 598] width 700 height 36
click at [994, 415] on span "Bids" at bounding box center [1005, 421] width 41 height 14
drag, startPoint x: 1299, startPoint y: 587, endPoint x: 1250, endPoint y: 581, distance: 49.4
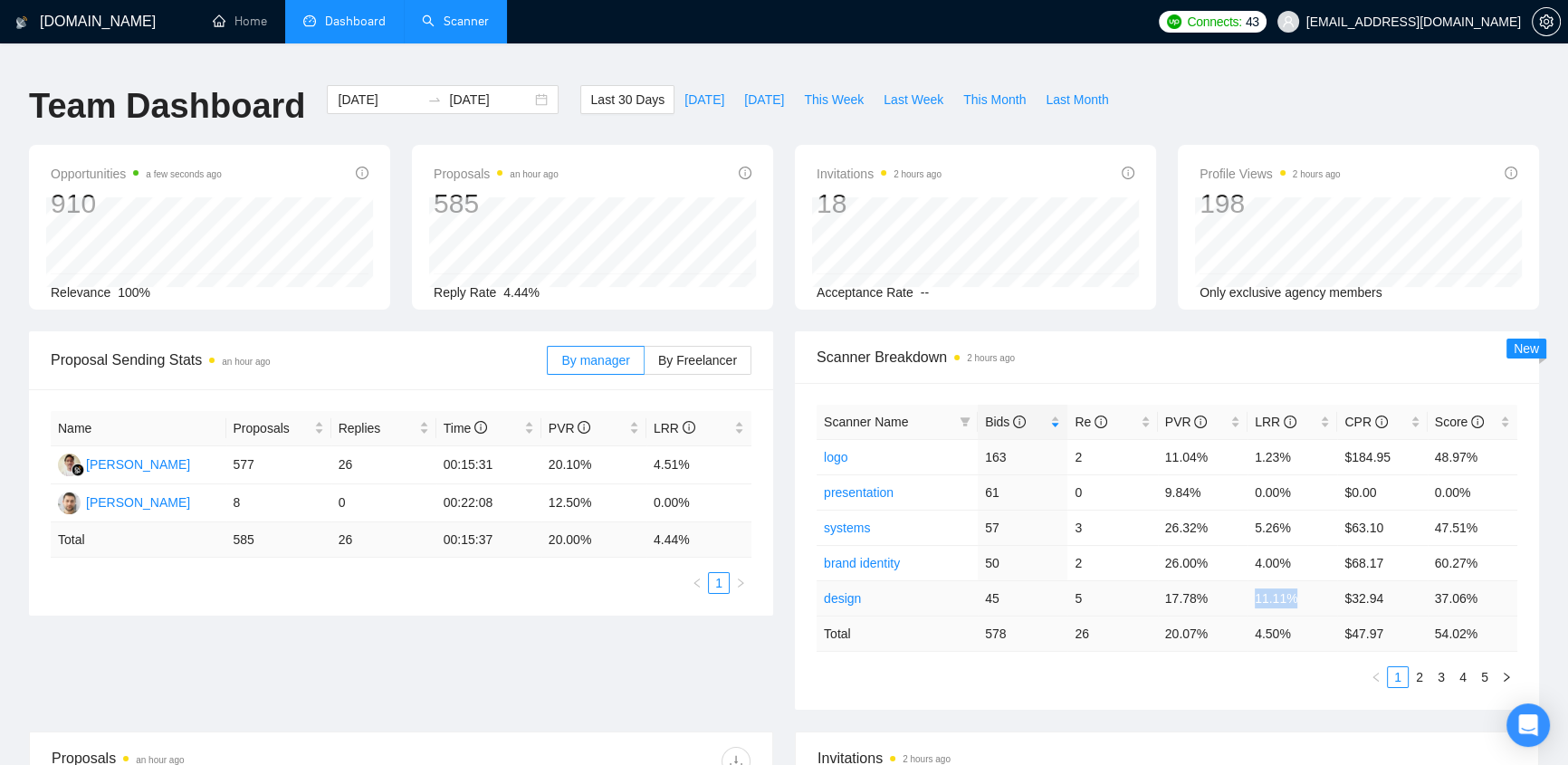
click at [1250, 581] on td "11.11%" at bounding box center [1293, 598] width 90 height 36
click at [688, 353] on span "By Freelancer" at bounding box center [697, 360] width 79 height 14
click at [645, 365] on input "By Freelancer" at bounding box center [645, 365] width 0 height 0
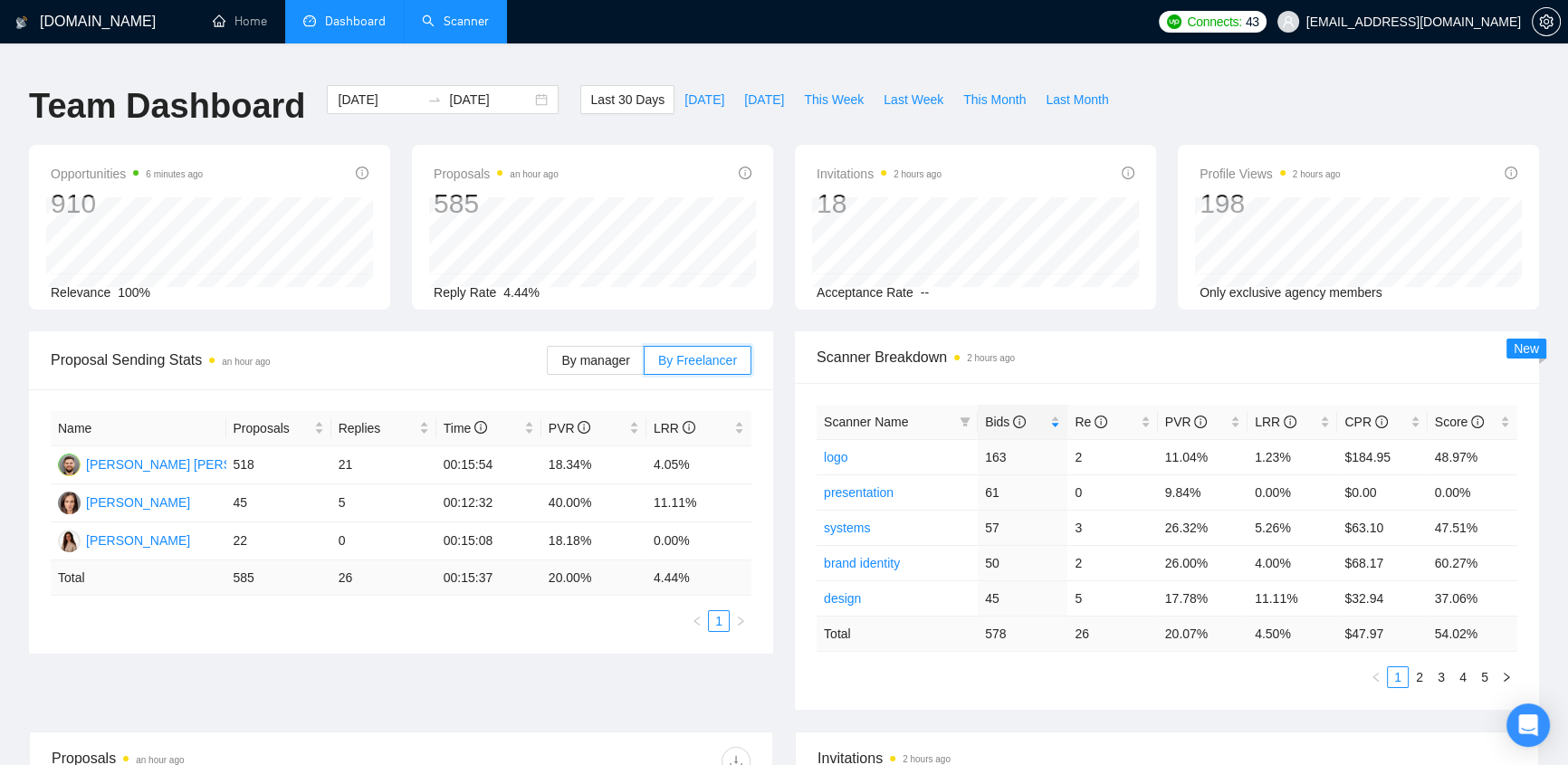
scroll to position [576, 0]
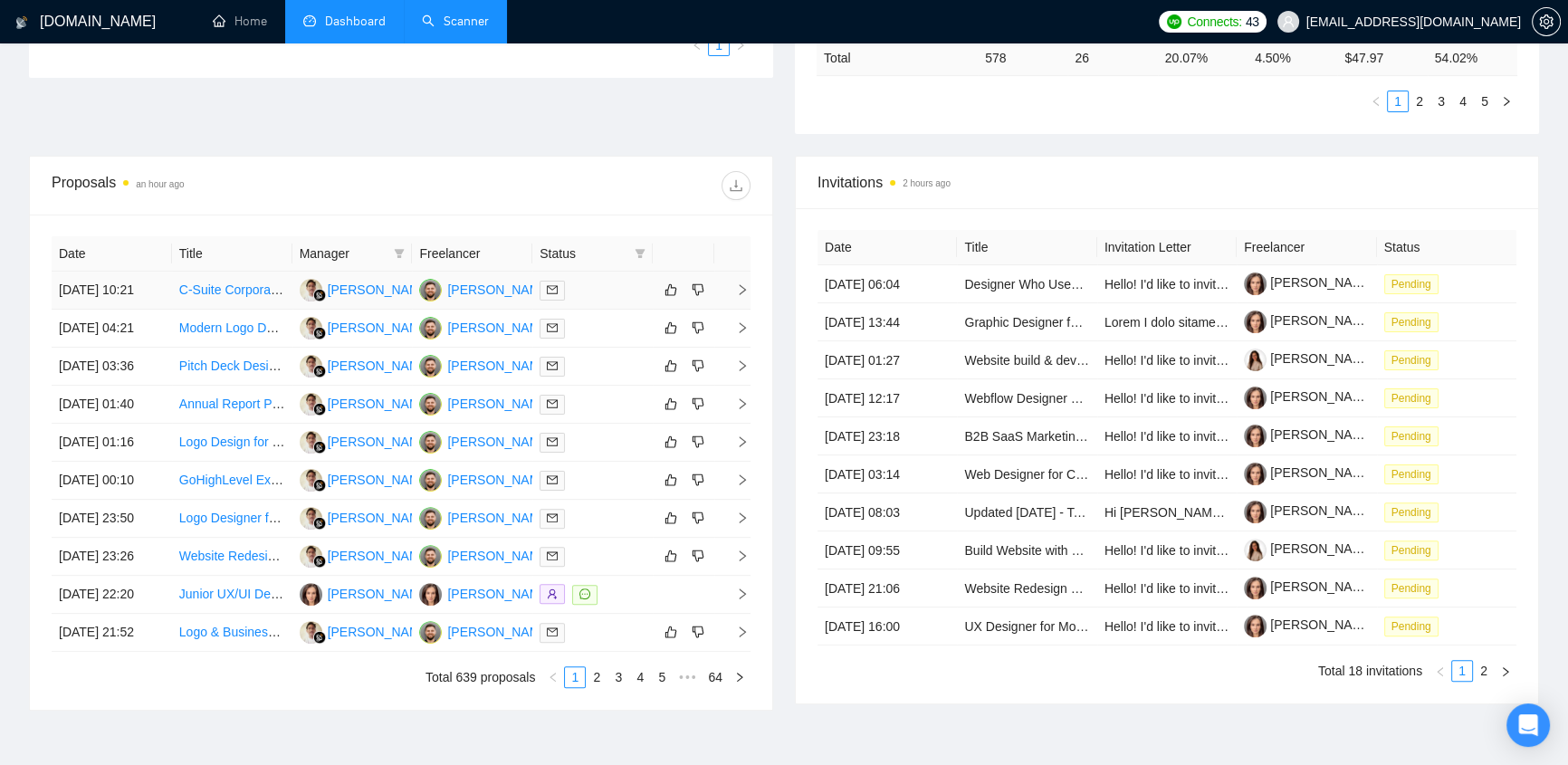
click at [585, 283] on div at bounding box center [592, 290] width 106 height 21
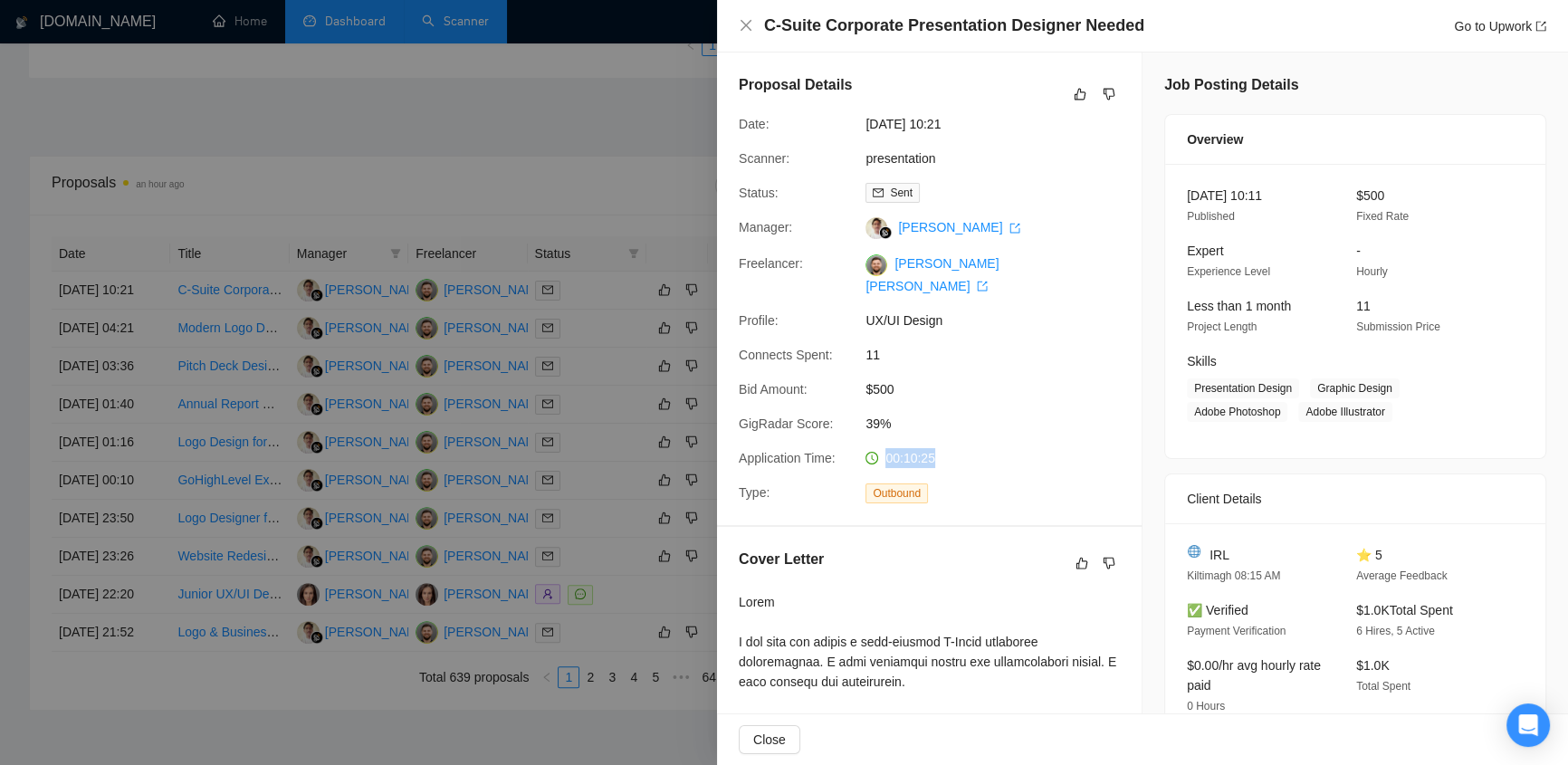
drag, startPoint x: 882, startPoint y: 440, endPoint x: 950, endPoint y: 444, distance: 68.1
click at [950, 449] on div "00:10:25" at bounding box center [954, 458] width 191 height 20
drag, startPoint x: 846, startPoint y: 216, endPoint x: 960, endPoint y: 240, distance: 116.5
click at [960, 240] on div "Proposal Details Date: [DATE] 10:21 Scanner: presentation Status: Sent Manager:…" at bounding box center [930, 288] width 425 height 473
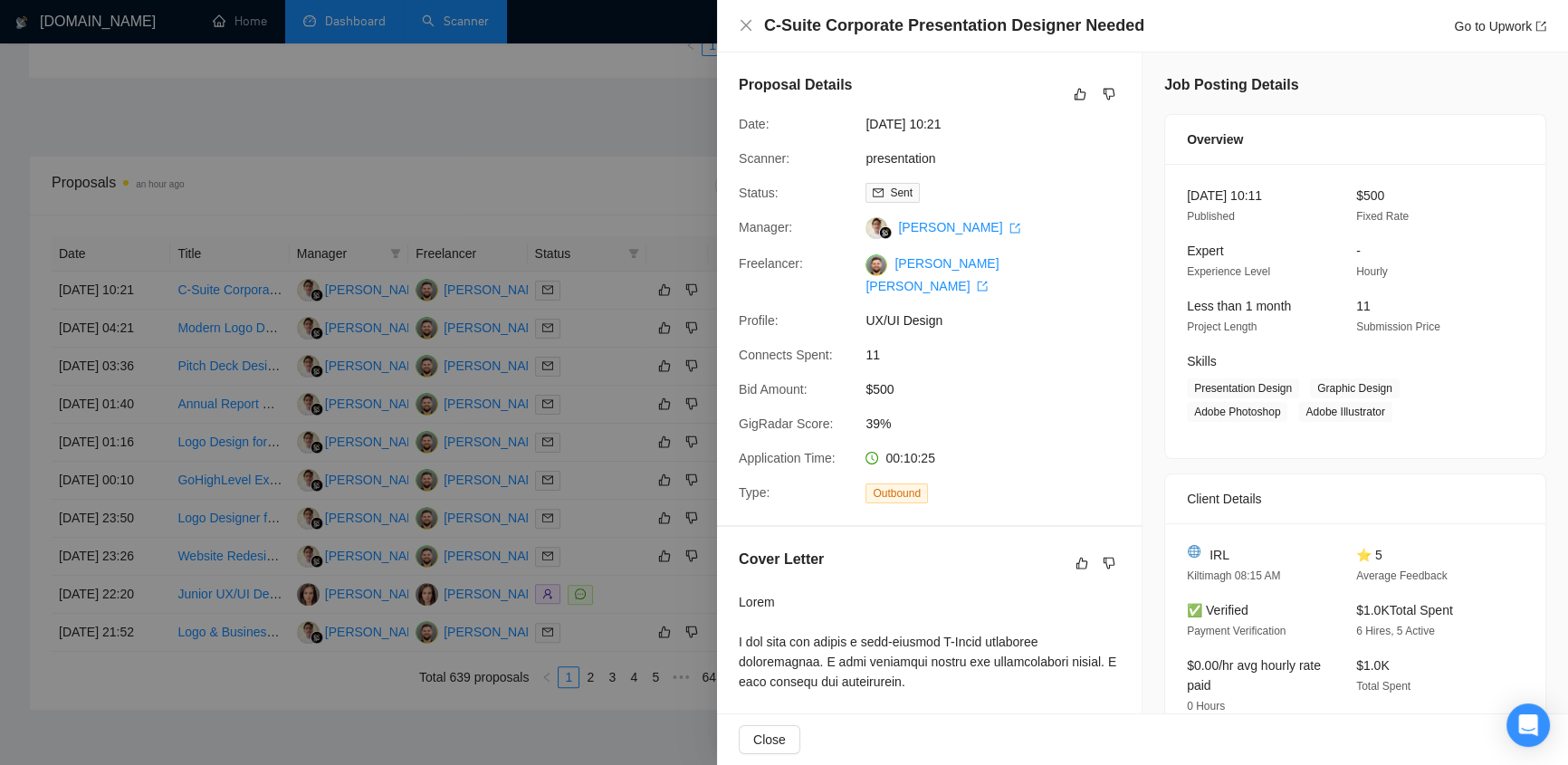
click at [1045, 345] on span "11" at bounding box center [1002, 354] width 271 height 20
click at [1067, 424] on div "Proposal Details Date: [DATE] 10:21 Scanner: presentation Status: Sent Manager:…" at bounding box center [930, 288] width 425 height 473
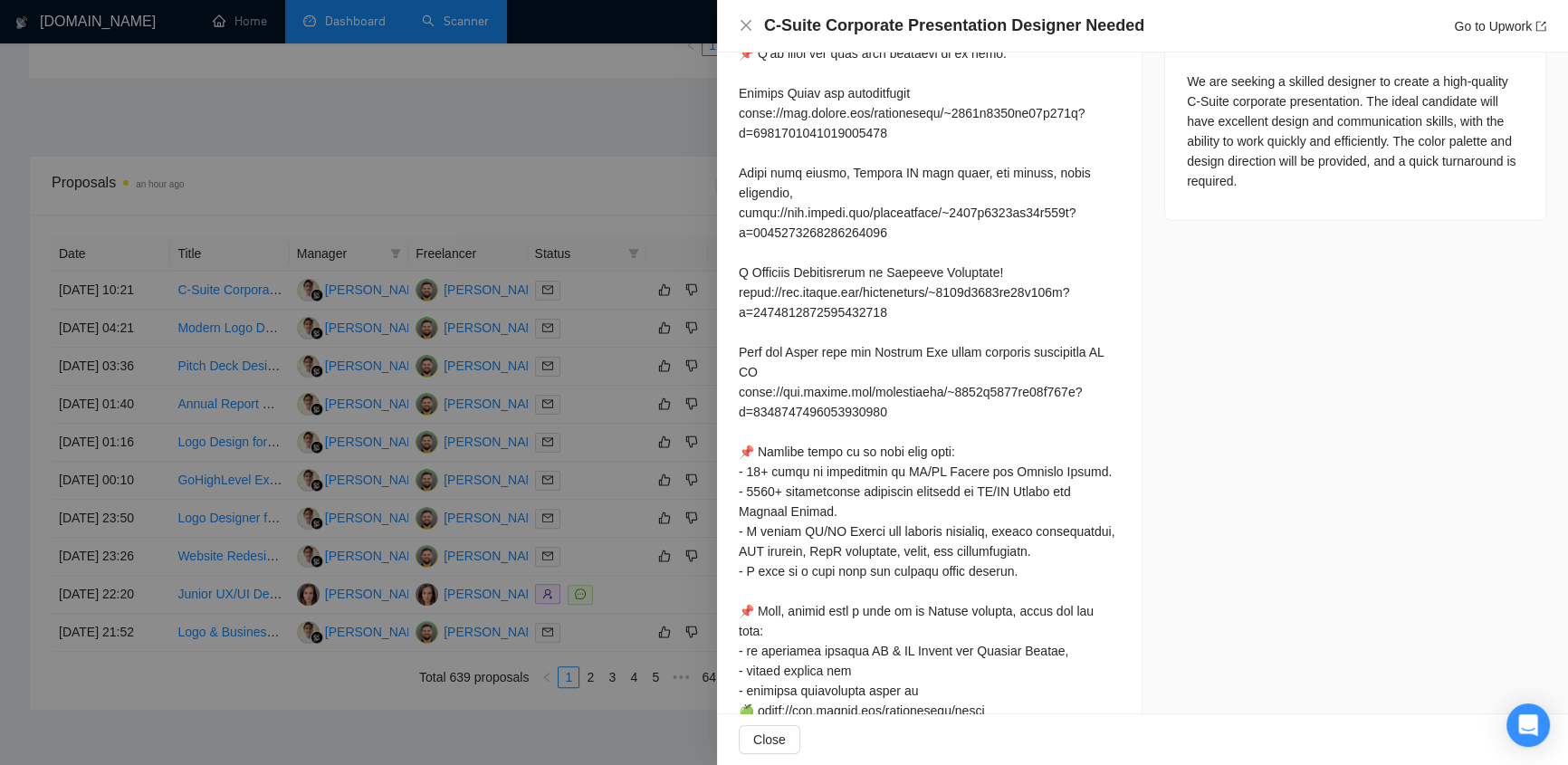
scroll to position [904, 0]
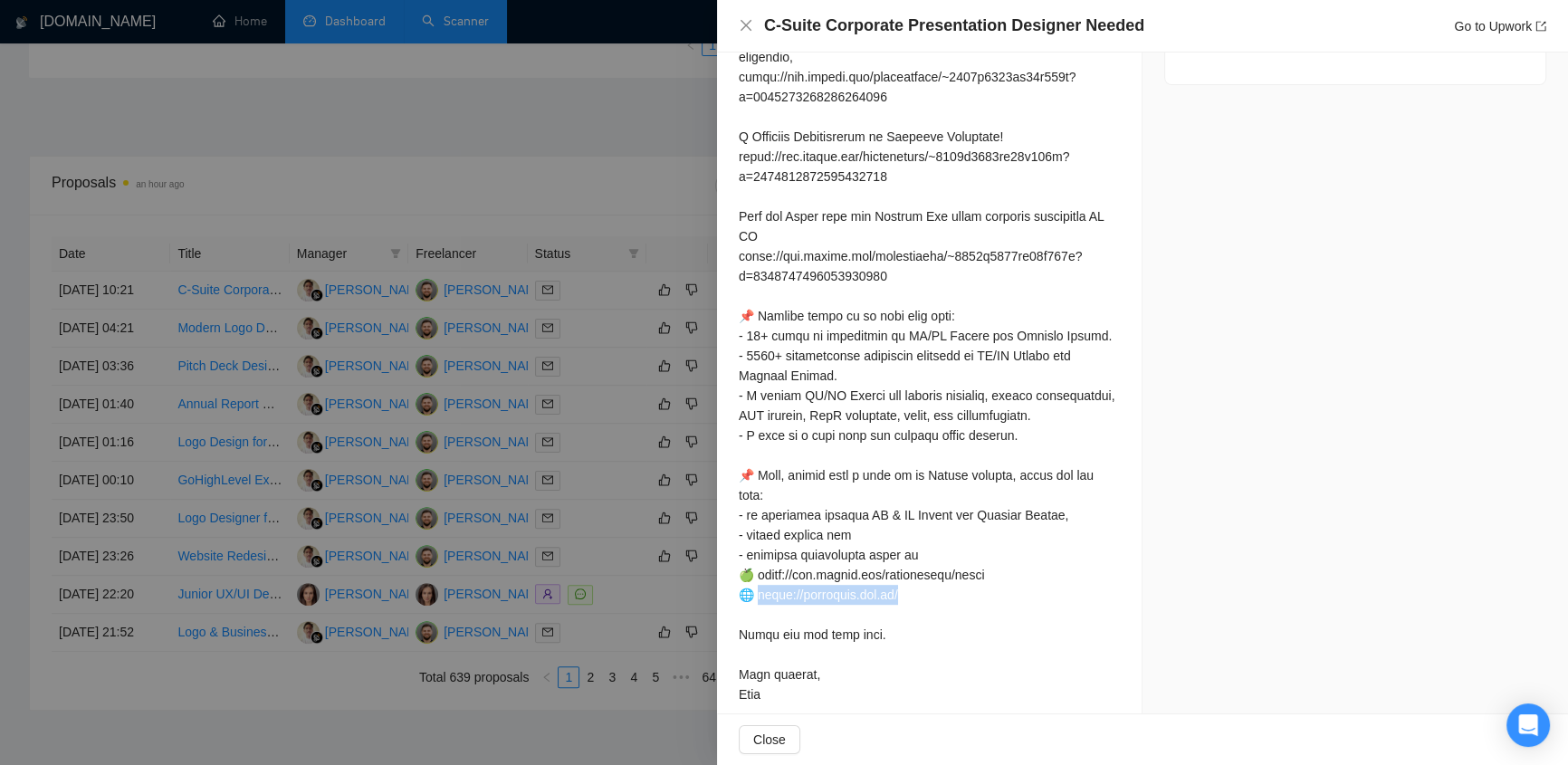
drag, startPoint x: 914, startPoint y: 578, endPoint x: 760, endPoint y: 581, distance: 154.0
click at [760, 581] on div at bounding box center [929, 196] width 381 height 1016
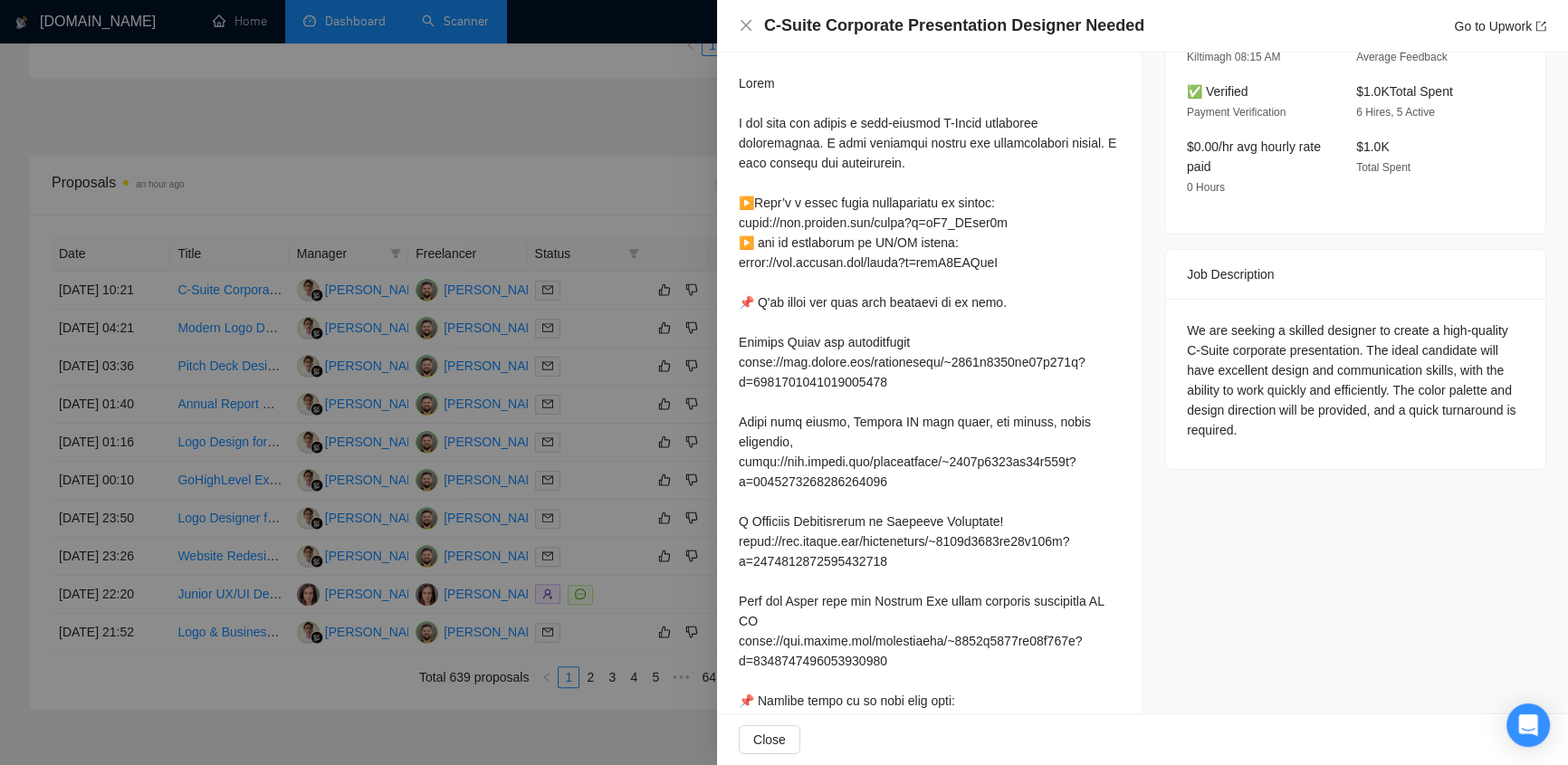
scroll to position [136, 0]
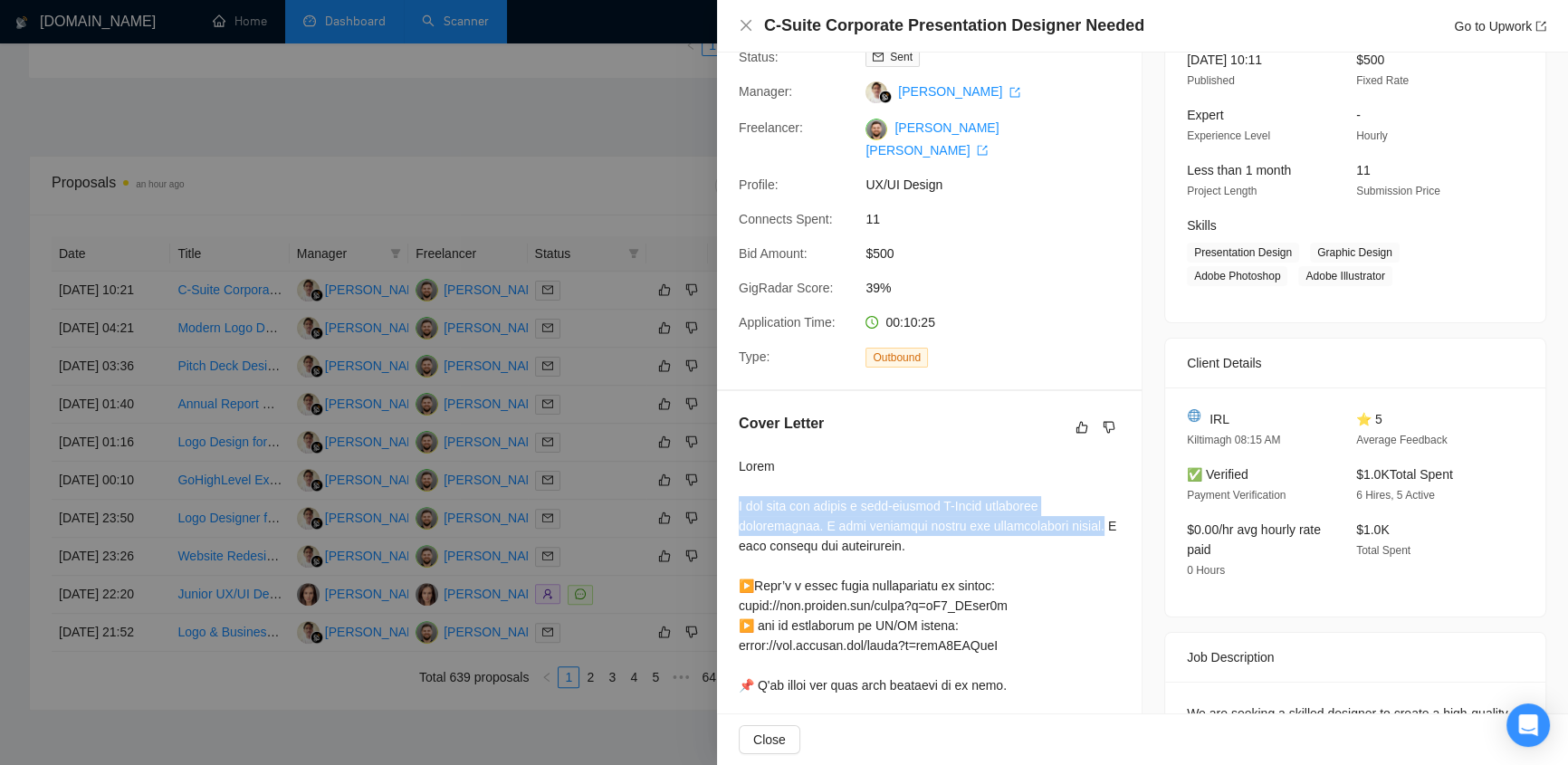
drag, startPoint x: 736, startPoint y: 483, endPoint x: 1087, endPoint y: 508, distance: 351.9
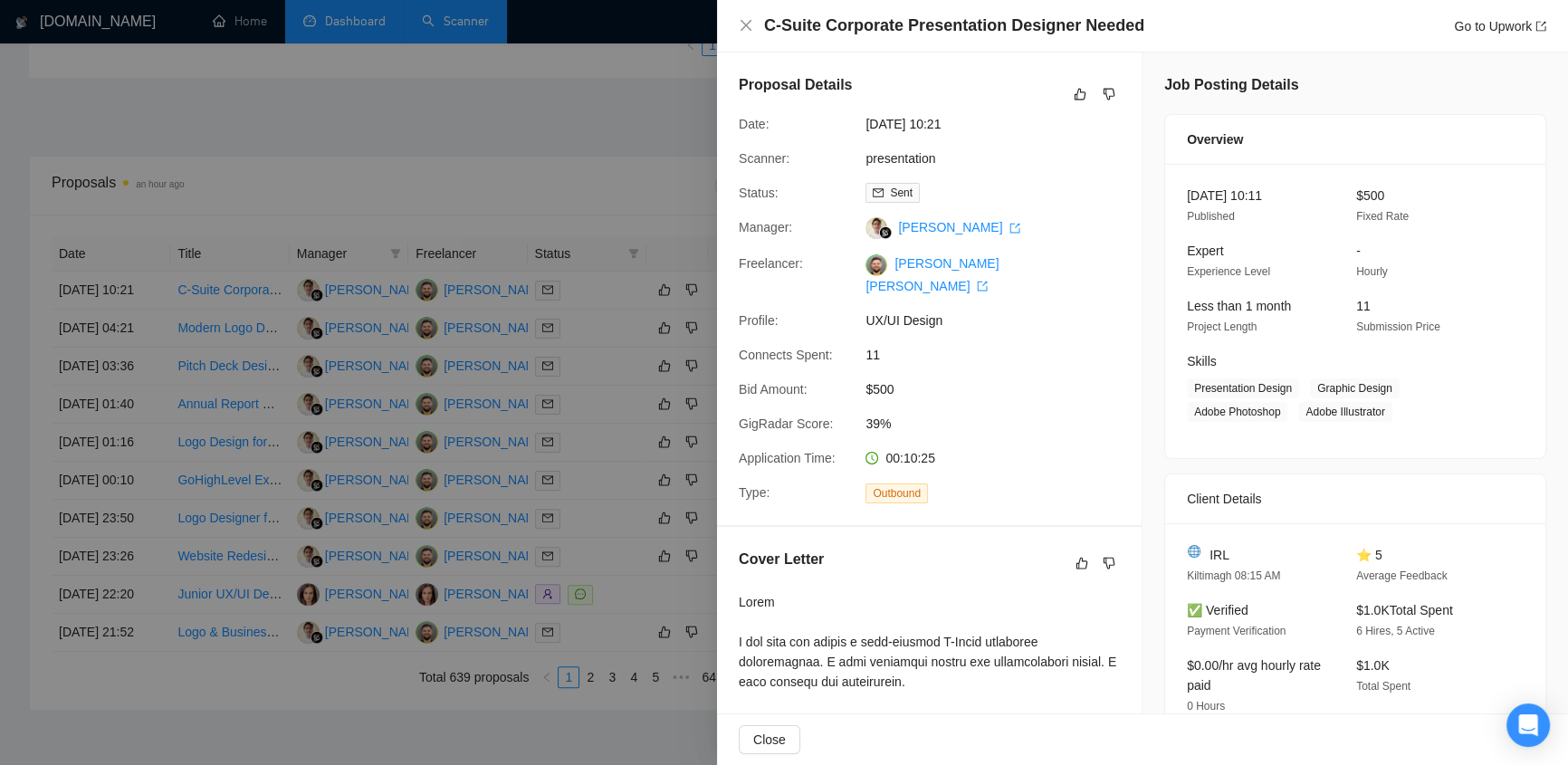
scroll to position [0, 0]
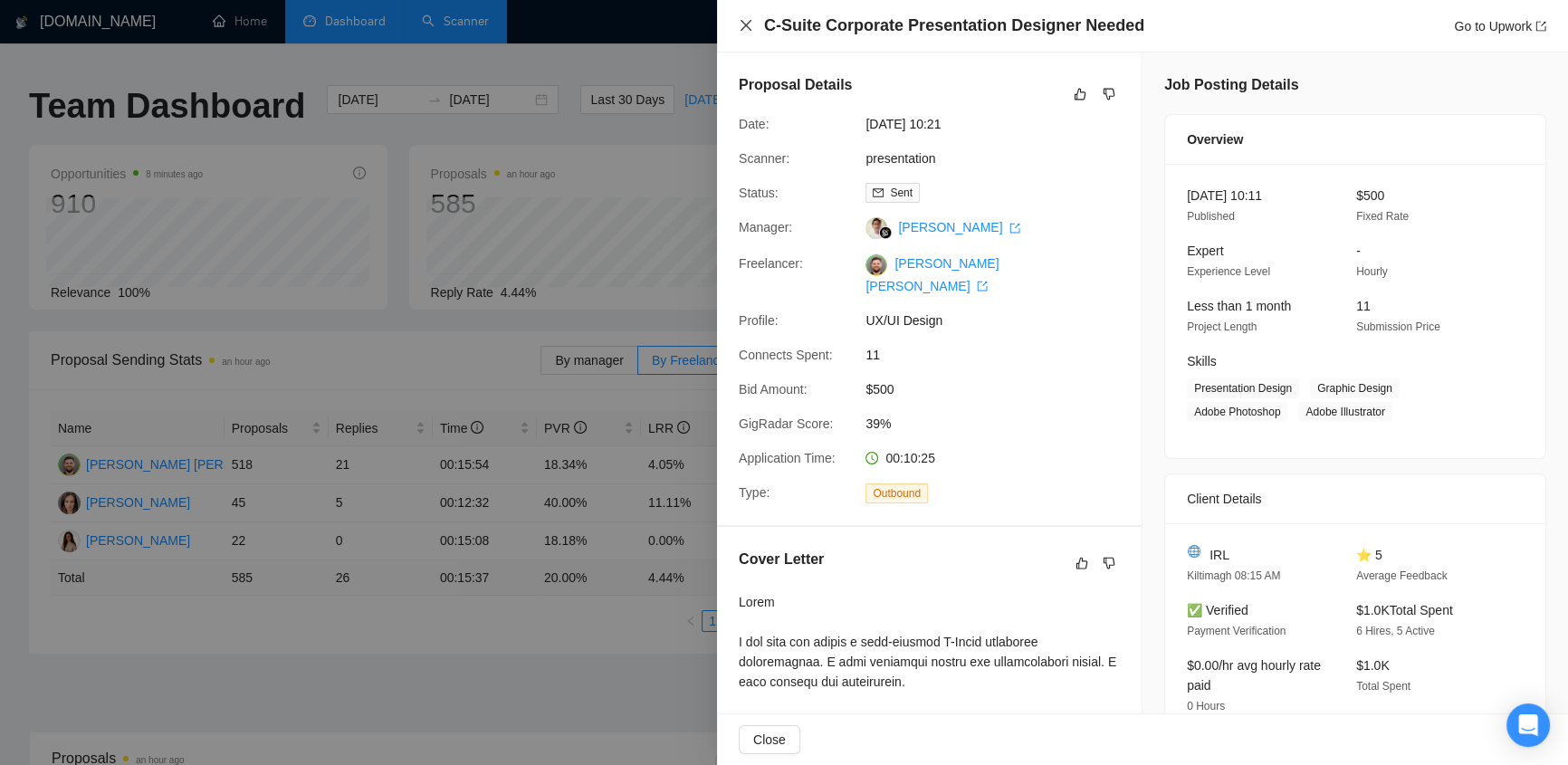
click at [746, 22] on icon "close" at bounding box center [745, 24] width 14 height 14
